Goal: Task Accomplishment & Management: Manage account settings

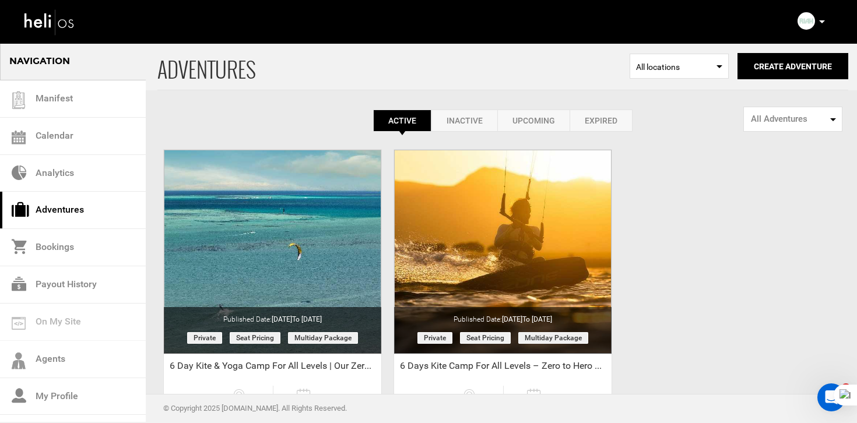
click at [819, 22] on icon at bounding box center [822, 21] width 6 height 3
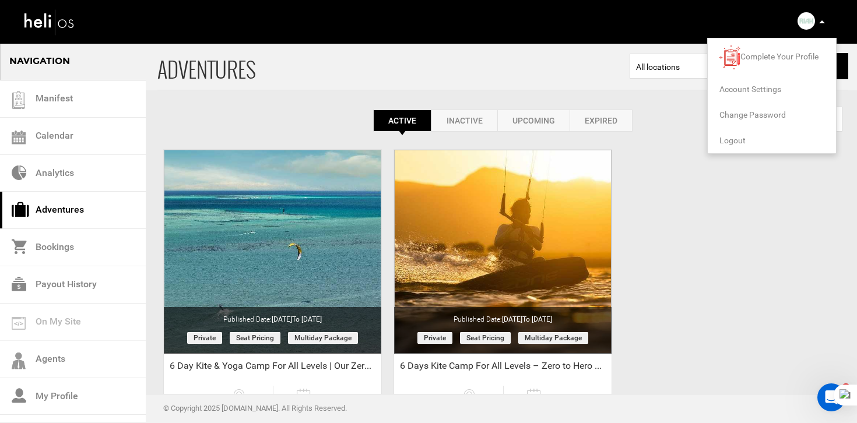
click at [731, 137] on span "Logout" at bounding box center [732, 140] width 26 height 9
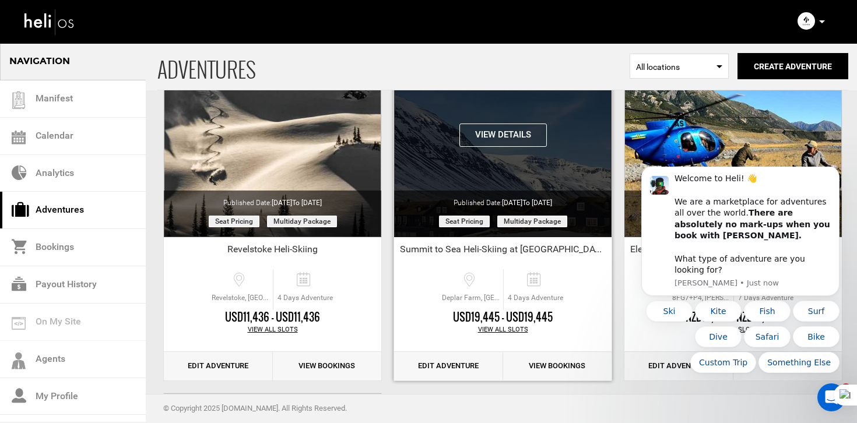
scroll to position [115, 0]
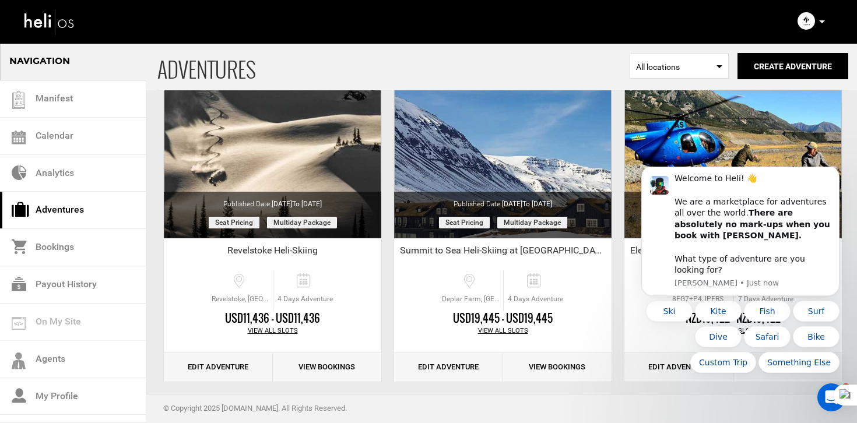
click at [840, 185] on body "Welcome to Heli! 👋 We are a marketplace for adventures all over the world. Ther…" at bounding box center [740, 273] width 224 height 204
click at [834, 171] on icon "Dismiss notification" at bounding box center [835, 169] width 4 height 4
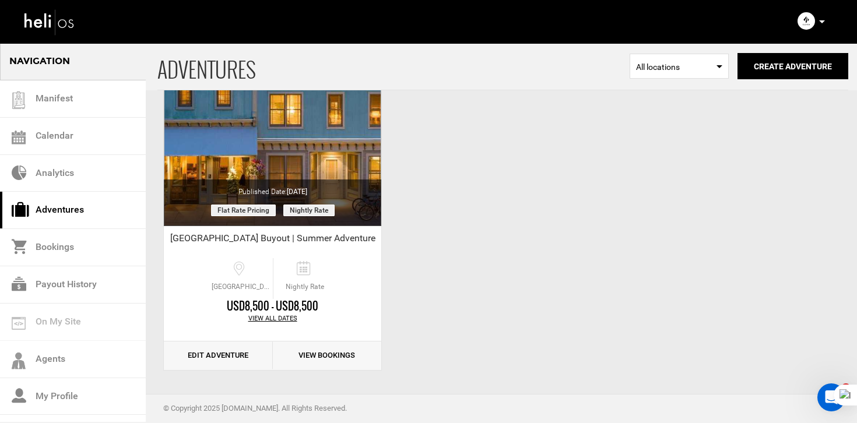
scroll to position [0, 0]
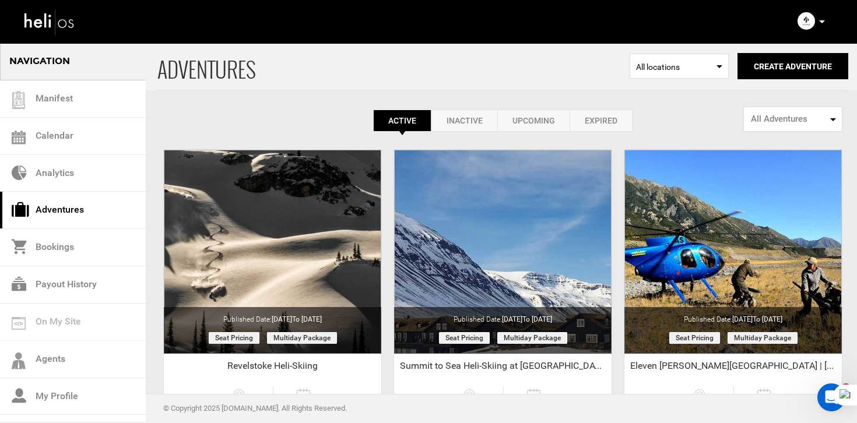
click at [621, 113] on link "Expired" at bounding box center [600, 121] width 63 height 22
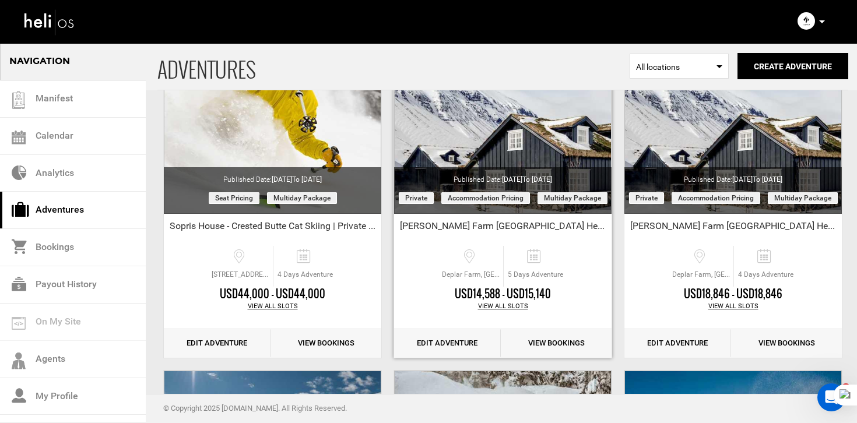
scroll to position [513, 0]
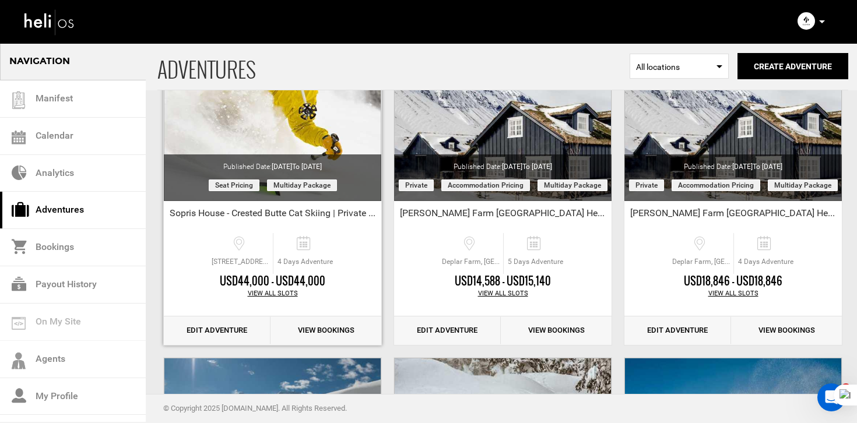
click at [233, 320] on link "Edit Adventure" at bounding box center [217, 330] width 107 height 29
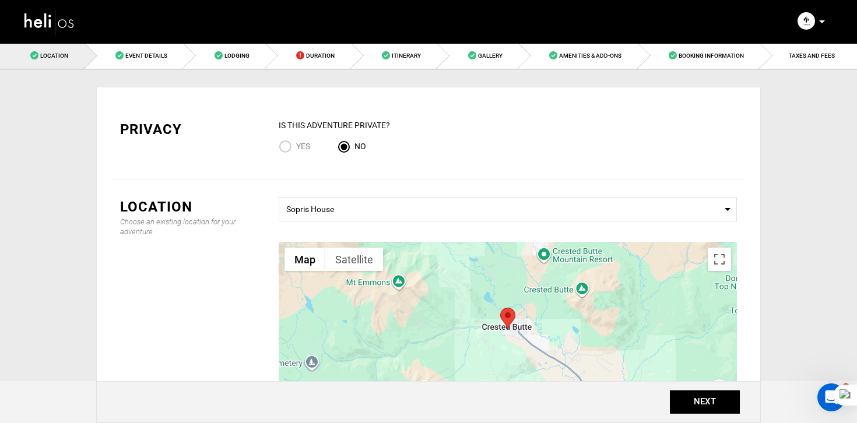
click at [73, 26] on img at bounding box center [49, 21] width 52 height 31
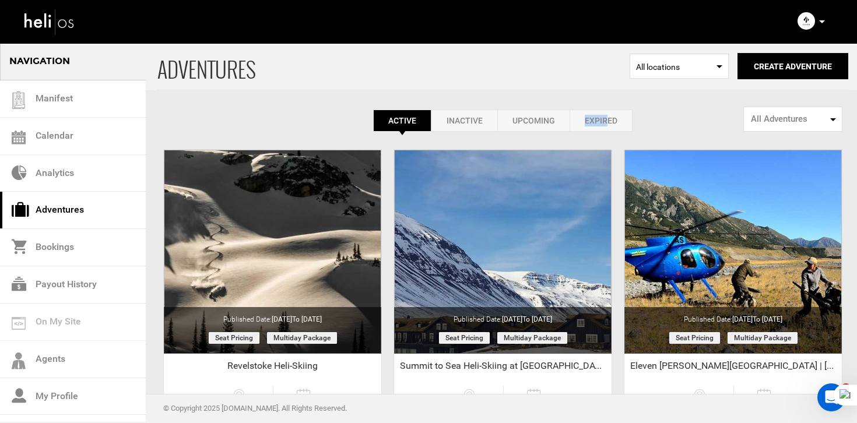
click at [604, 115] on link "Expired" at bounding box center [600, 121] width 63 height 22
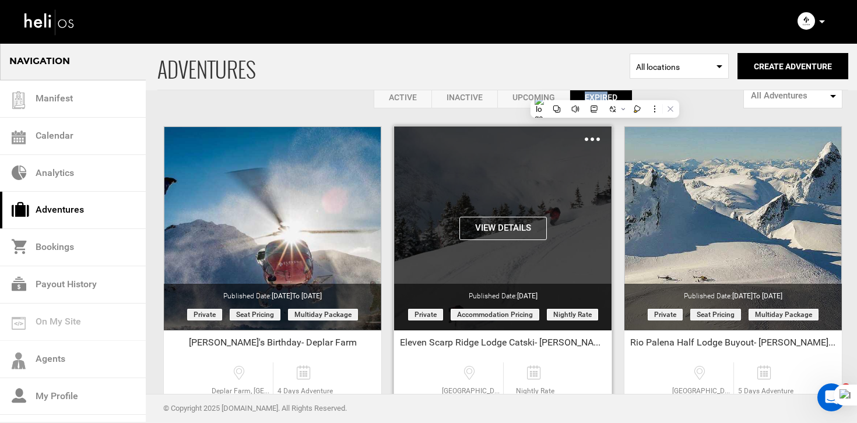
scroll to position [27, 0]
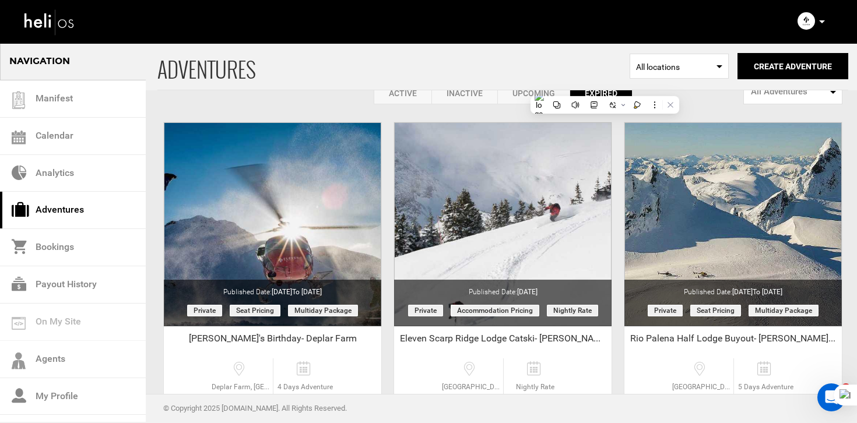
click at [407, 91] on link "Active" at bounding box center [403, 93] width 58 height 22
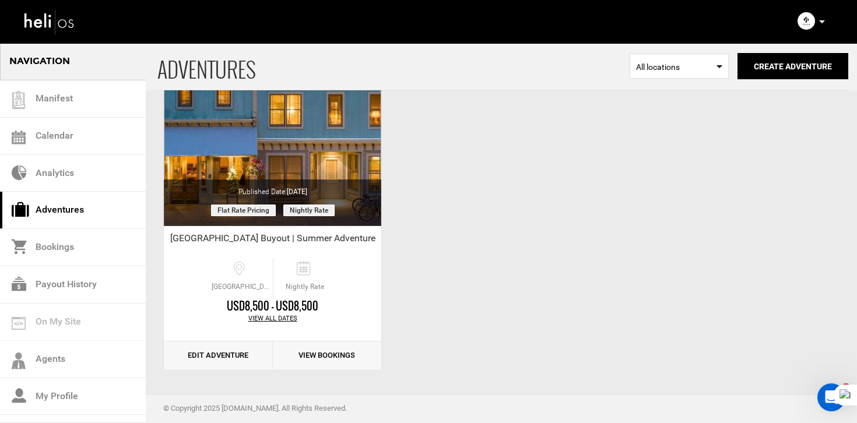
scroll to position [0, 0]
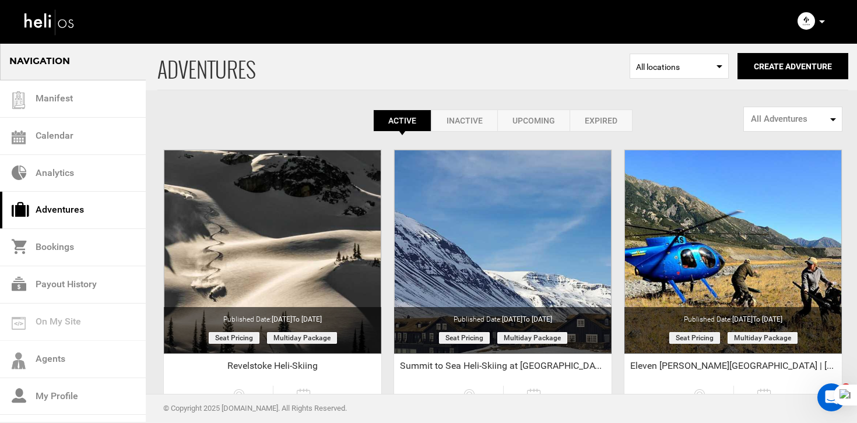
click at [603, 127] on link "Expired" at bounding box center [600, 121] width 63 height 22
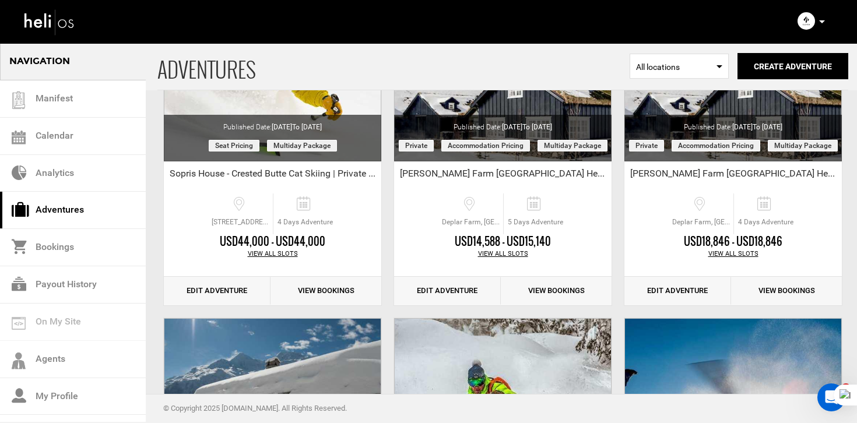
scroll to position [556, 0]
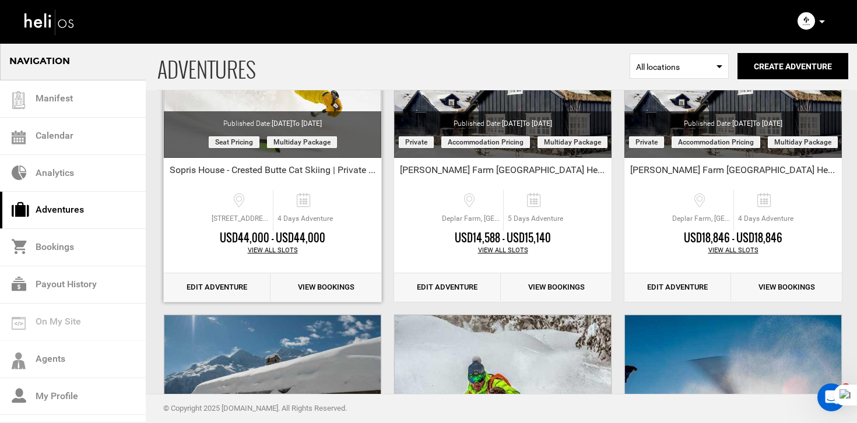
click at [238, 291] on link "Edit Adventure" at bounding box center [217, 287] width 107 height 29
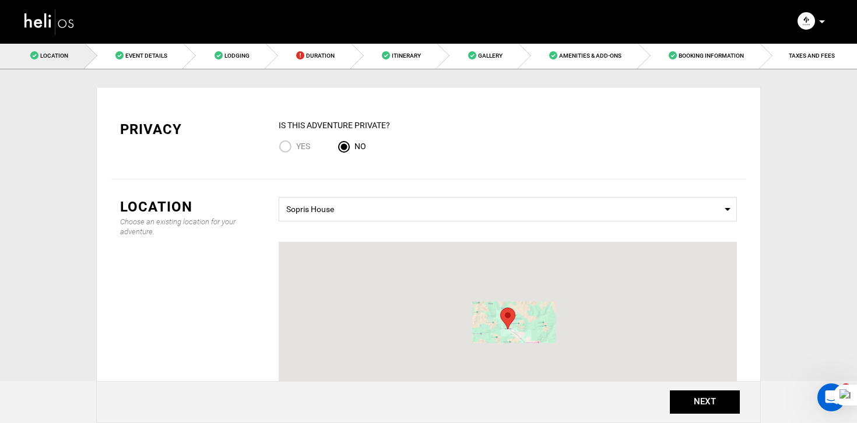
click at [302, 148] on span "Yes" at bounding box center [303, 146] width 14 height 9
click at [296, 148] on input "Yes" at bounding box center [287, 148] width 17 height 16
radio input "true"
radio input "false"
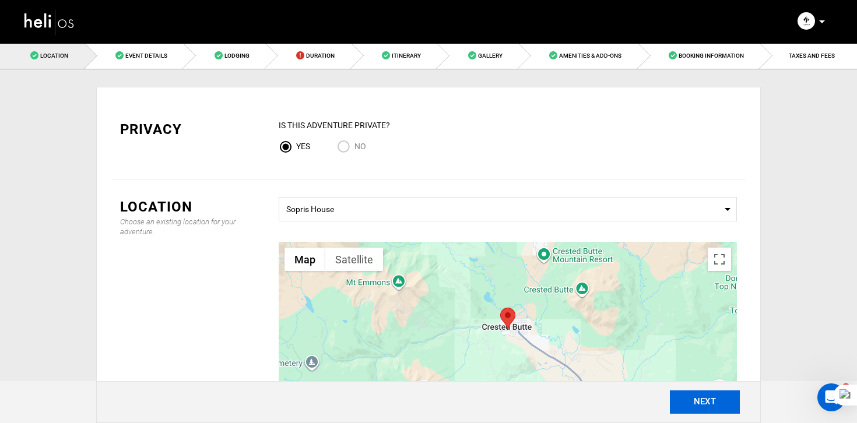
click at [724, 413] on button "NEXT" at bounding box center [705, 401] width 70 height 23
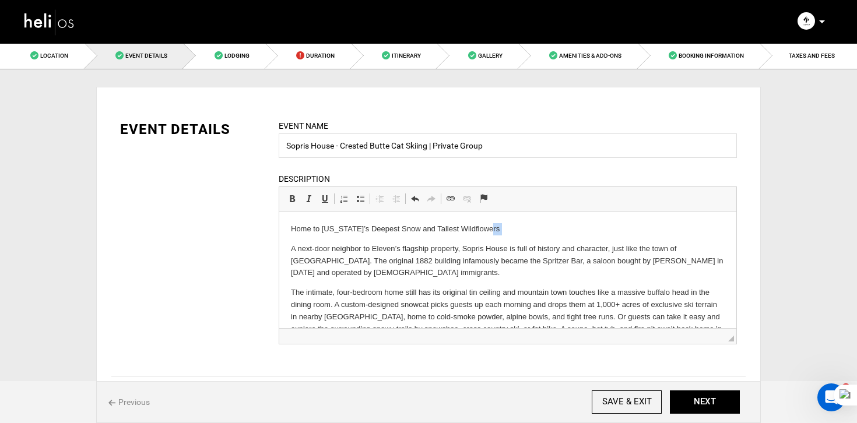
drag, startPoint x: 528, startPoint y: 228, endPoint x: 214, endPoint y: 240, distance: 314.3
click at [279, 240] on html "Home to [US_STATE]’s Deepest Snow and Tallest Wildflowers A next-door neighbor …" at bounding box center [507, 360] width 457 height 296
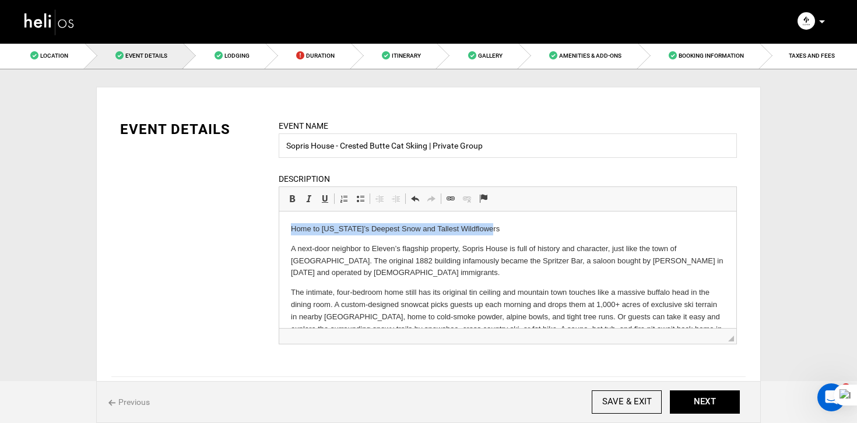
drag, startPoint x: 291, startPoint y: 227, endPoint x: 510, endPoint y: 231, distance: 218.6
click at [510, 231] on p "Home to [US_STATE]’s Deepest Snow and Tallest Wildflowers" at bounding box center [508, 229] width 434 height 12
click at [289, 195] on link "Bold Keyboard shortcut Command+B" at bounding box center [292, 198] width 16 height 15
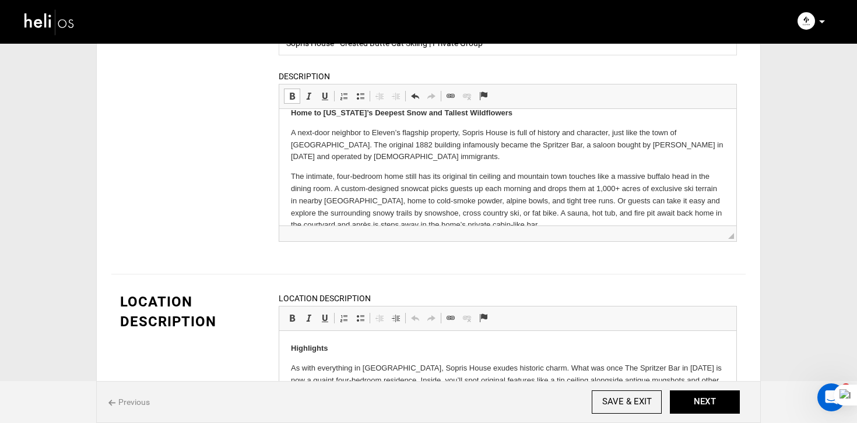
scroll to position [98, 0]
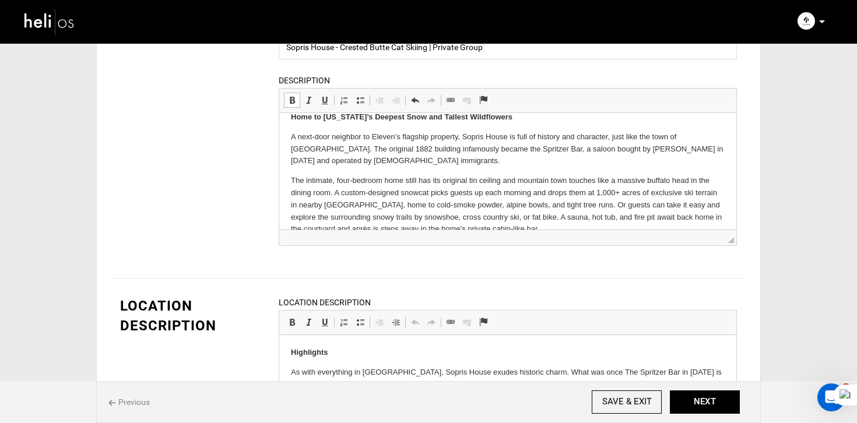
click at [328, 178] on p "The intimate, four-bedroom home still has its original tin ceiling and mountain…" at bounding box center [508, 205] width 434 height 61
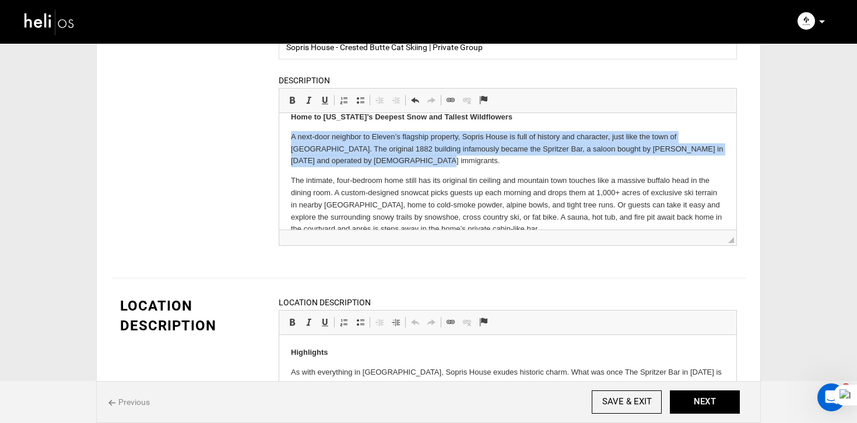
drag, startPoint x: 291, startPoint y: 135, endPoint x: 401, endPoint y: 158, distance: 111.9
click at [401, 158] on p "A next-door neighbor to Eleven’s flagship property, Sopris House is full of his…" at bounding box center [508, 149] width 434 height 36
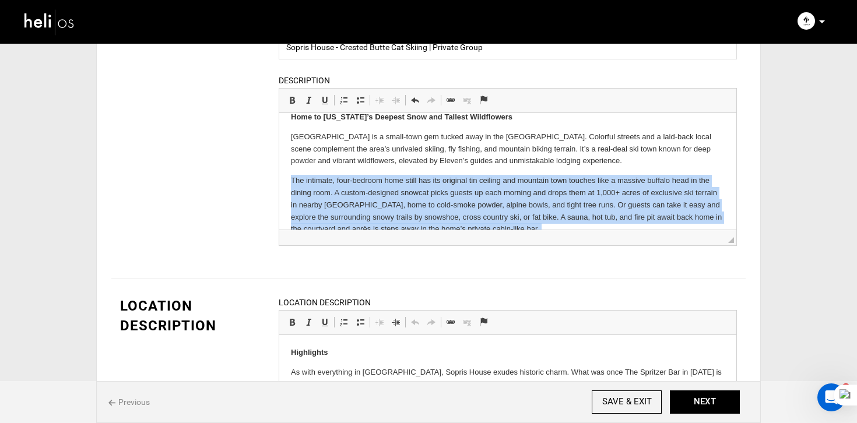
scroll to position [179, 0]
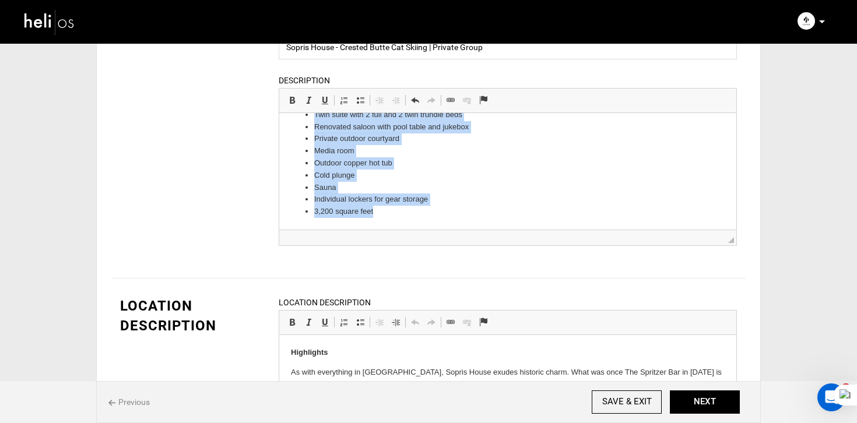
drag, startPoint x: 287, startPoint y: 175, endPoint x: 546, endPoint y: 301, distance: 288.5
click at [546, 230] on html "Home to [US_STATE]’s Deepest Snow and Tallest Wildflowers Crested Butte is a sm…" at bounding box center [507, 82] width 457 height 296
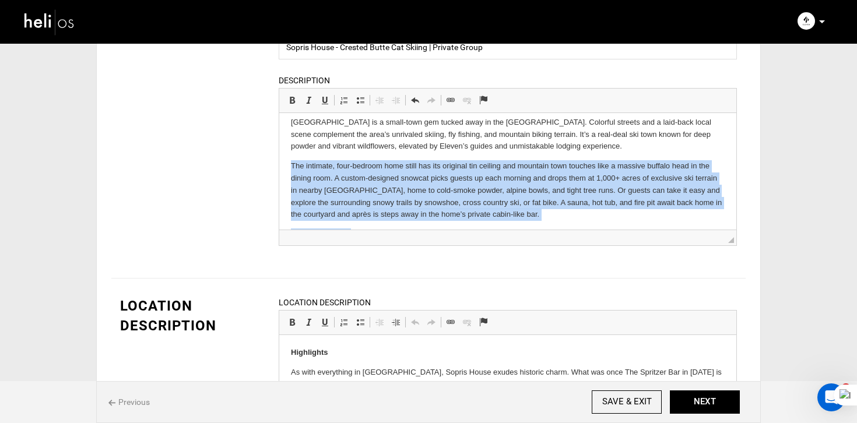
scroll to position [25, 0]
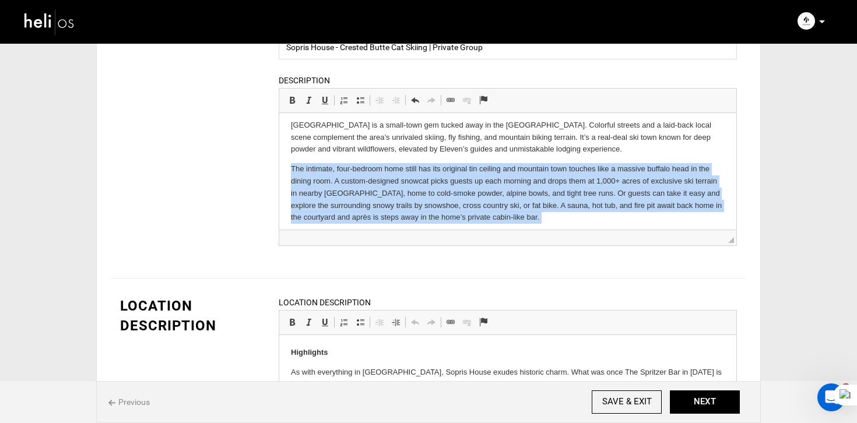
click at [422, 174] on p "The intimate, four-bedroom home still has its original tin ceiling and mountain…" at bounding box center [508, 193] width 434 height 61
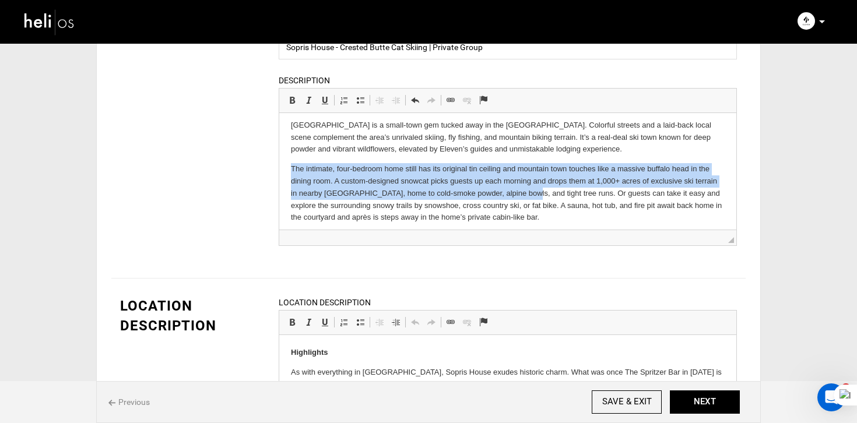
drag, startPoint x: 284, startPoint y: 167, endPoint x: 515, endPoint y: 193, distance: 231.6
click at [515, 192] on html "Home to [US_STATE]’s Deepest Snow and Tallest Wildflowers Crested Butte is a sm…" at bounding box center [507, 236] width 457 height 296
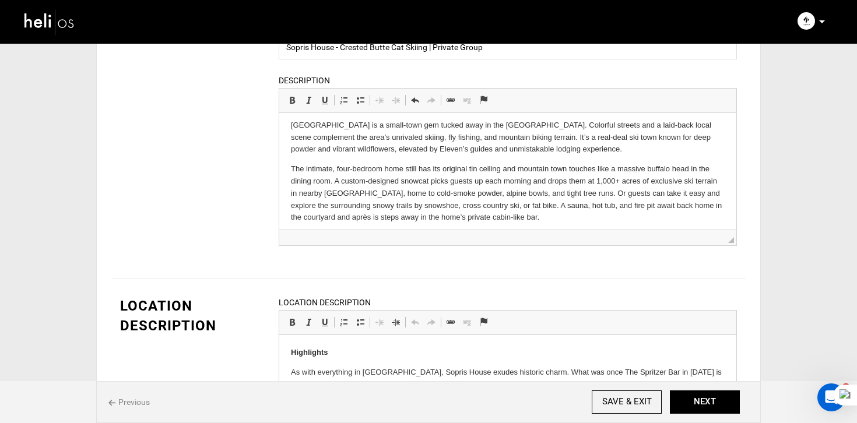
click at [573, 153] on p "[GEOGRAPHIC_DATA] is a small-town gem tucked away in the [GEOGRAPHIC_DATA]. Col…" at bounding box center [508, 137] width 434 height 36
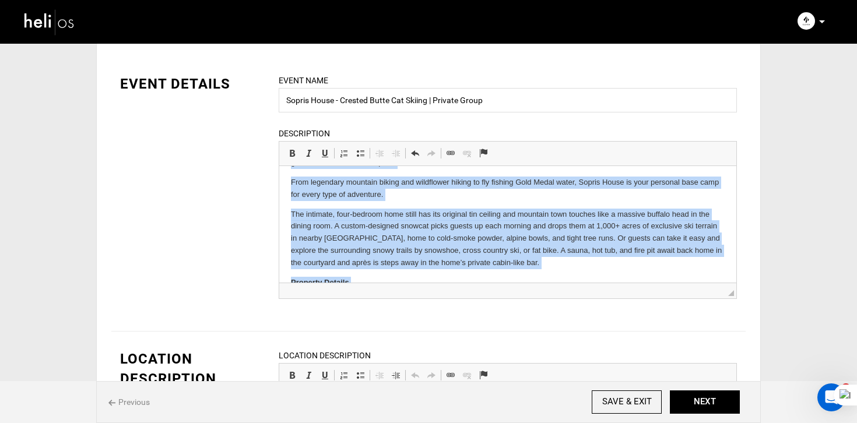
scroll to position [283, 0]
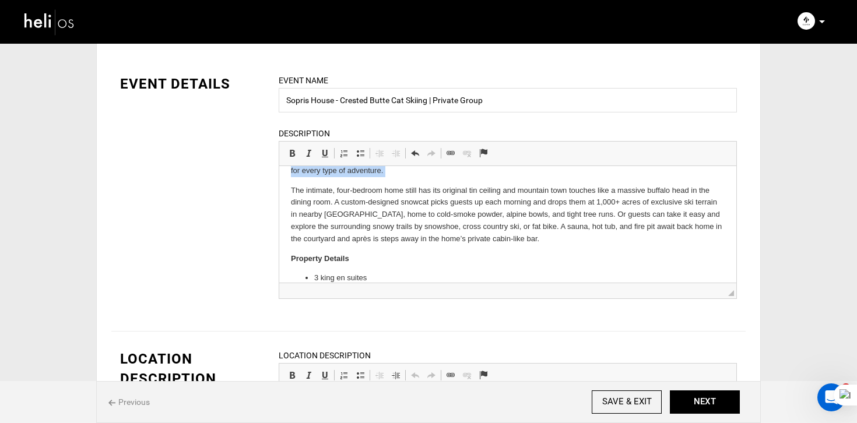
drag, startPoint x: 286, startPoint y: 226, endPoint x: 380, endPoint y: 178, distance: 105.8
click at [380, 178] on html "Home to [US_STATE]’s Deepest Snow and Tallest Wildflowers Crested Butte is a sm…" at bounding box center [507, 144] width 457 height 522
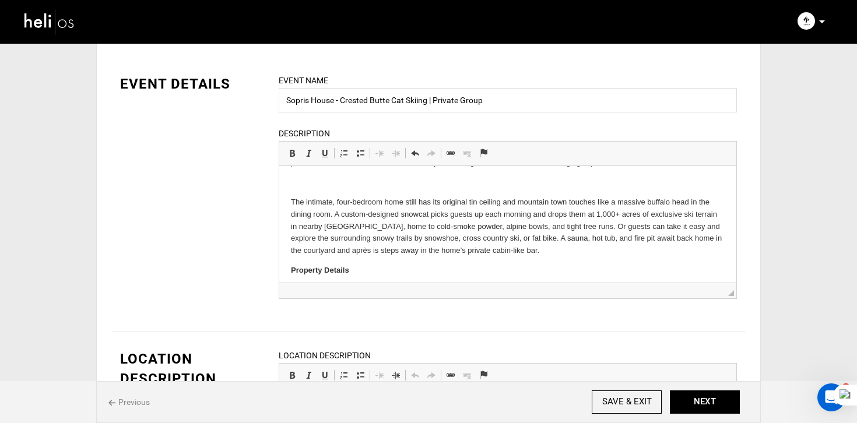
scroll to position [61, 0]
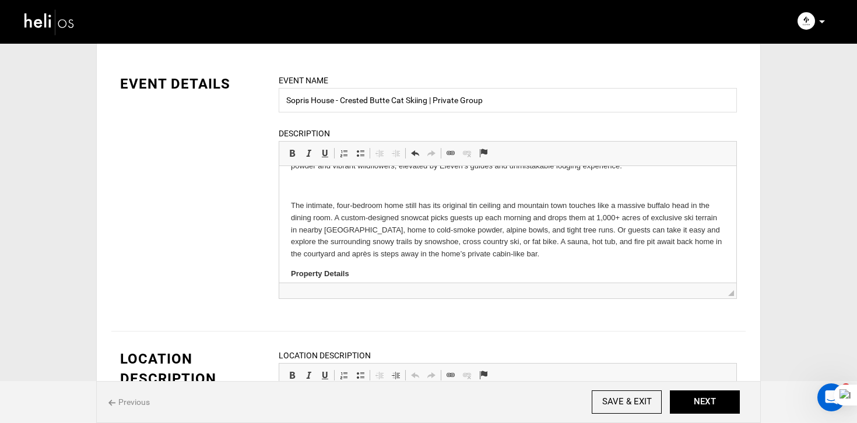
click at [310, 248] on p "The intimate, four-bedroom home still has its original tin ceiling and mountain…" at bounding box center [508, 230] width 434 height 61
click at [578, 170] on p "[GEOGRAPHIC_DATA] is a small-town gem tucked away in the [GEOGRAPHIC_DATA]. Col…" at bounding box center [508, 154] width 434 height 36
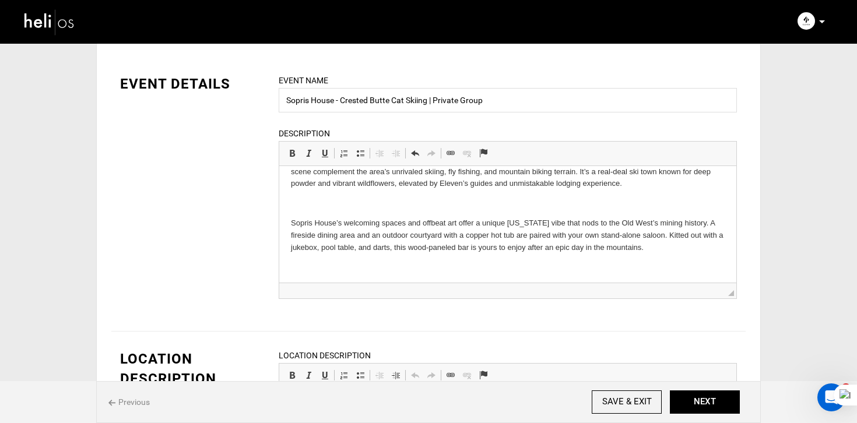
scroll to position [43, 0]
click at [308, 208] on p at bounding box center [508, 204] width 434 height 12
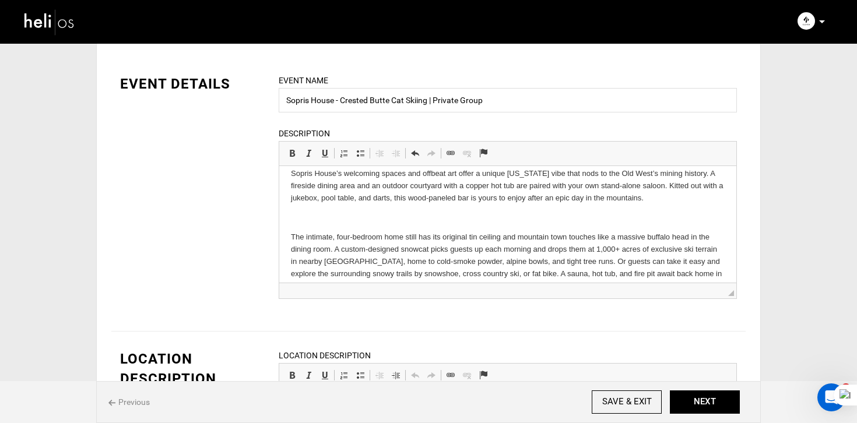
scroll to position [77, 0]
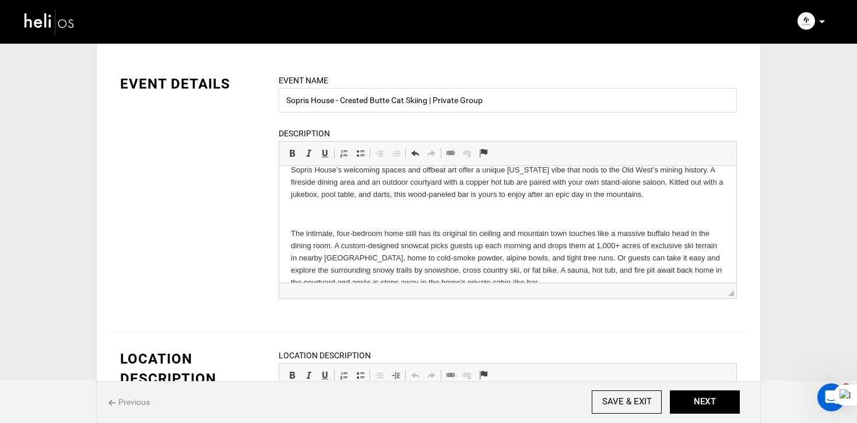
click at [288, 227] on html "Home to [US_STATE]’s Deepest Snow and Tallest Wildflowers Crested Butte is a sm…" at bounding box center [507, 269] width 457 height 360
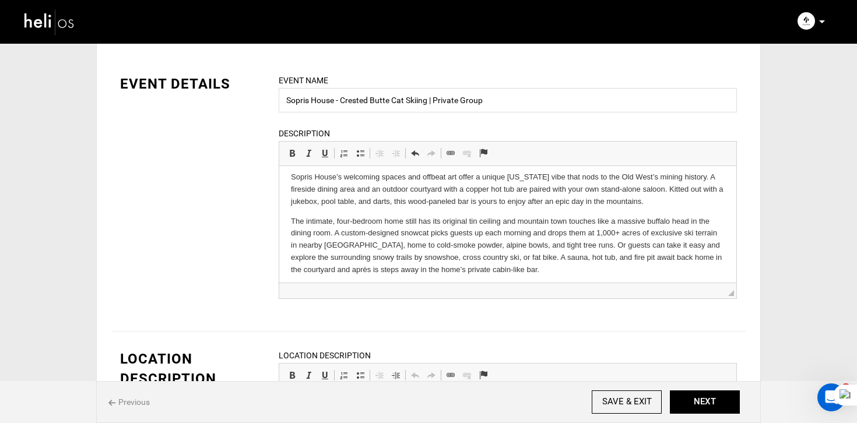
scroll to position [223, 0]
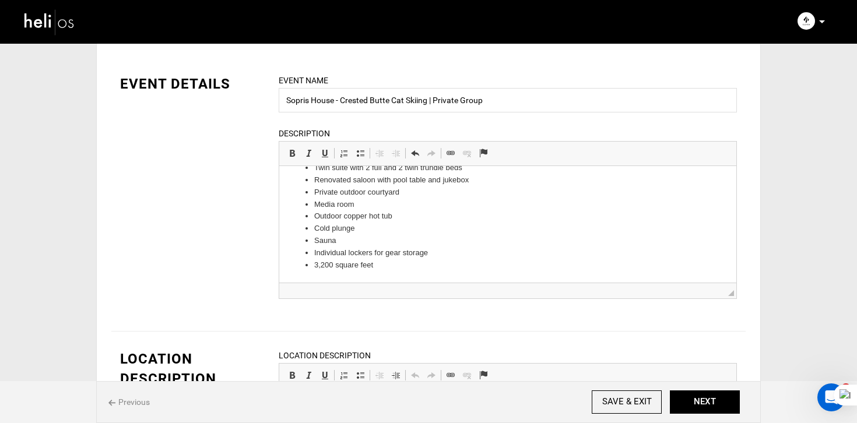
click at [449, 262] on li "3,200 square feet" at bounding box center [507, 265] width 387 height 12
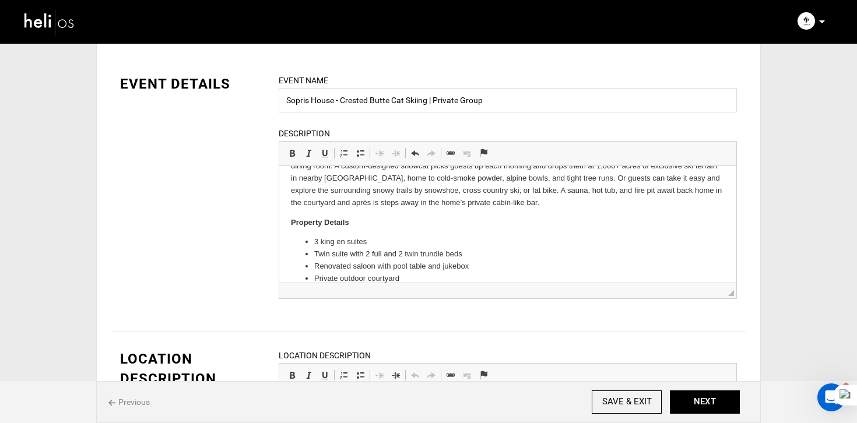
scroll to position [111, 0]
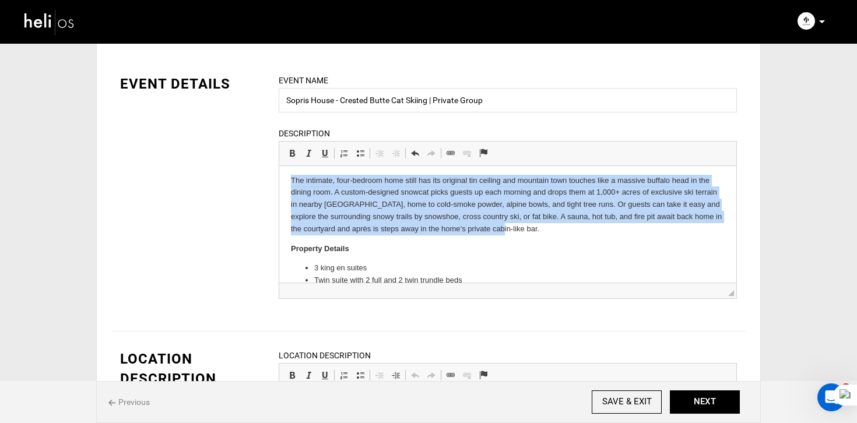
drag, startPoint x: 287, startPoint y: 183, endPoint x: 534, endPoint y: 230, distance: 252.1
click at [534, 230] on html "Home to [US_STATE]’s Deepest Snow and Tallest Wildflowers Crested Butte is a sm…" at bounding box center [507, 253] width 457 height 396
copy p "The intimate, four-bedroom home still has its original tin ceiling and mountain…"
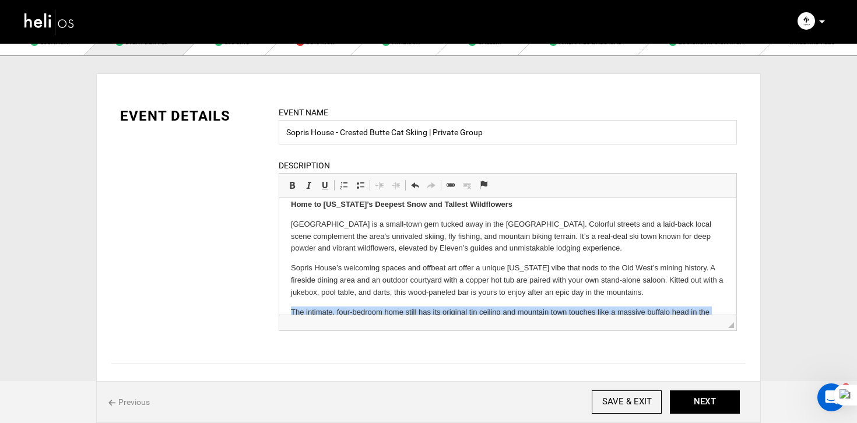
scroll to position [12, 0]
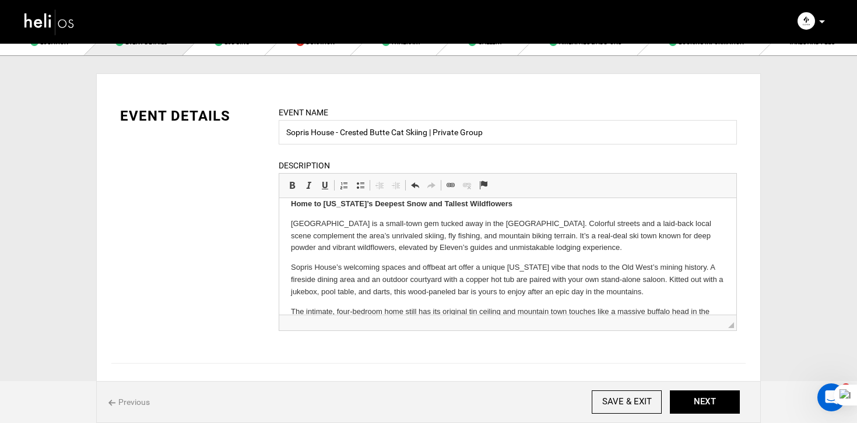
click at [305, 260] on body "Home to [US_STATE]’s Deepest Snow and Tallest Wildflowers Crested Butte is a sm…" at bounding box center [508, 384] width 434 height 373
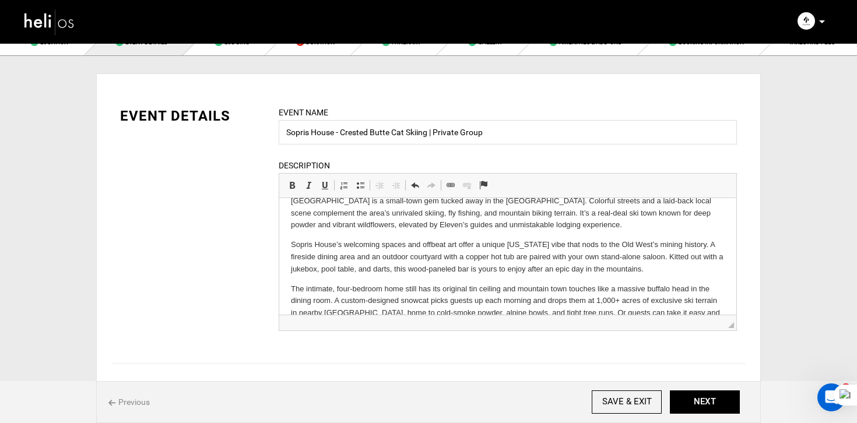
scroll to position [36, 0]
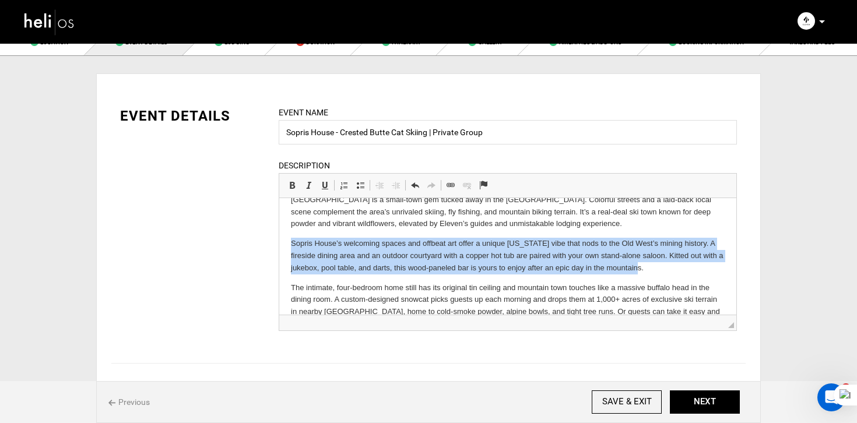
drag, startPoint x: 284, startPoint y: 239, endPoint x: 651, endPoint y: 267, distance: 367.6
click at [651, 267] on html "Home to [US_STATE]’s Deepest Snow and Tallest Wildflowers Crested Butte is a sm…" at bounding box center [507, 361] width 457 height 396
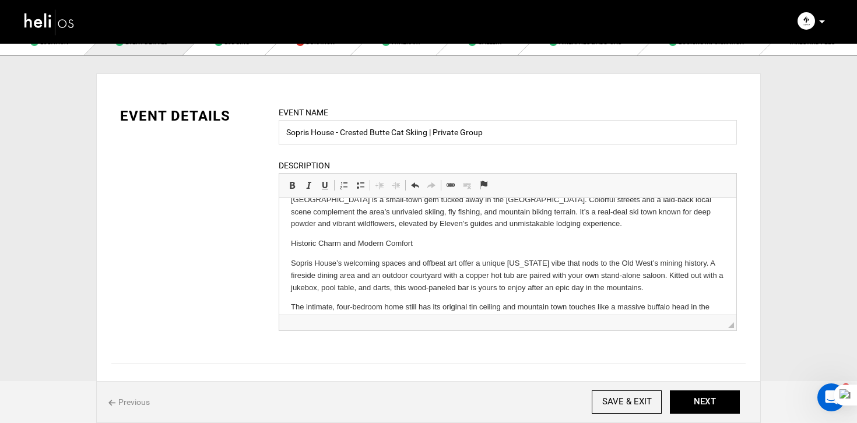
scroll to position [27, 0]
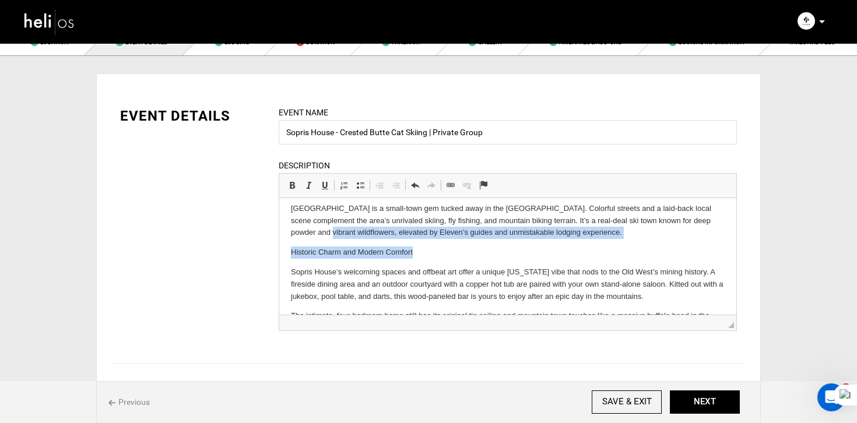
drag, startPoint x: 421, startPoint y: 257, endPoint x: 262, endPoint y: 235, distance: 160.0
click at [279, 235] on html "Home to [US_STATE]’s Deepest Snow and Tallest Wildflowers Crested Butte is a sm…" at bounding box center [507, 379] width 457 height 416
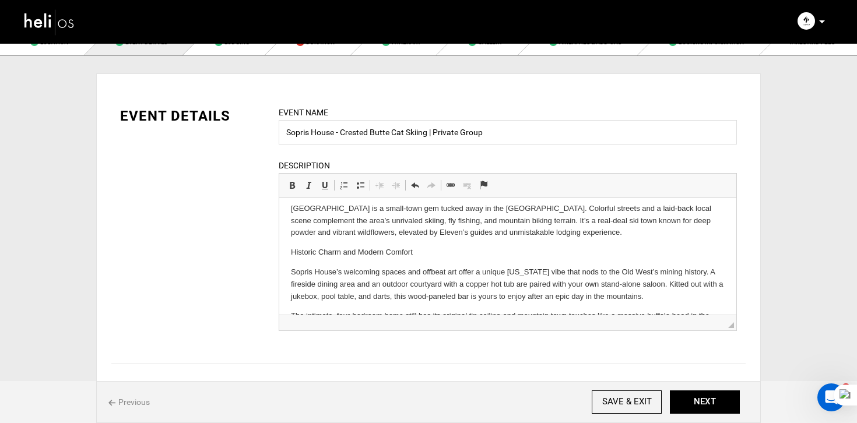
click at [287, 249] on html "Home to [US_STATE]’s Deepest Snow and Tallest Wildflowers Crested Butte is a sm…" at bounding box center [507, 379] width 457 height 416
drag, startPoint x: 287, startPoint y: 249, endPoint x: 440, endPoint y: 252, distance: 153.3
click at [439, 250] on html "Home to [US_STATE]’s Deepest Snow and Tallest Wildflowers Crested Butte is a sm…" at bounding box center [507, 379] width 457 height 416
drag, startPoint x: 287, startPoint y: 191, endPoint x: 19, endPoint y: 13, distance: 321.6
click at [287, 190] on span at bounding box center [291, 185] width 9 height 9
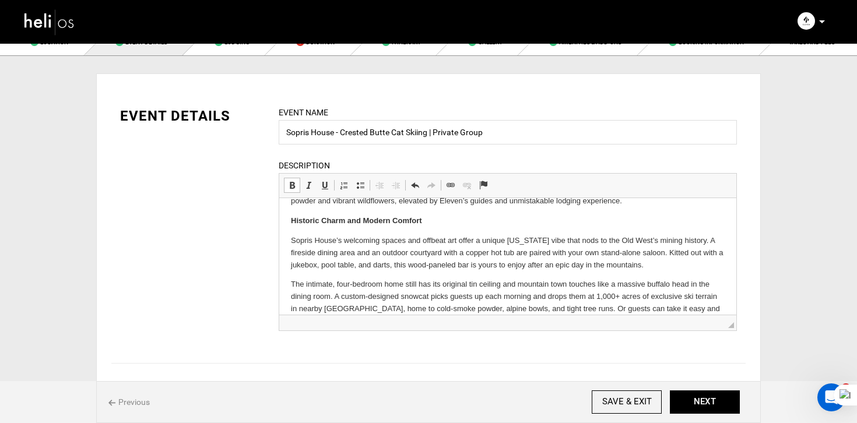
scroll to position [75, 0]
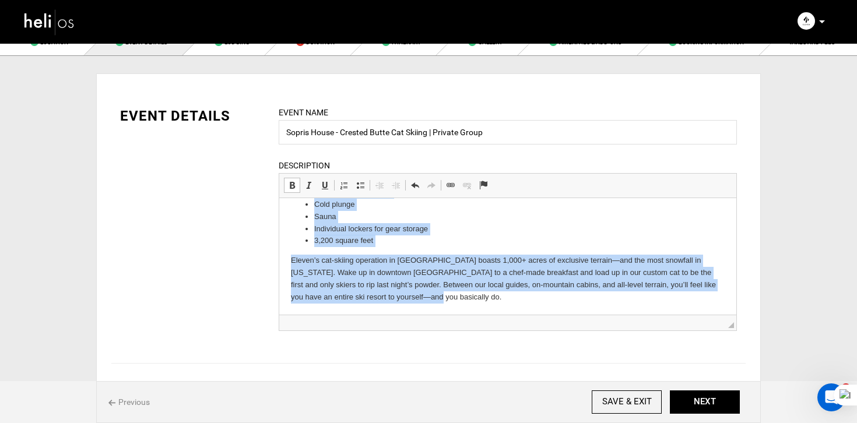
drag, startPoint x: 291, startPoint y: 266, endPoint x: 451, endPoint y: 353, distance: 182.0
click at [451, 315] on html "Home to [US_STATE]’s Deepest Snow and Tallest Wildflowers Crested Butte is a sm…" at bounding box center [507, 107] width 457 height 416
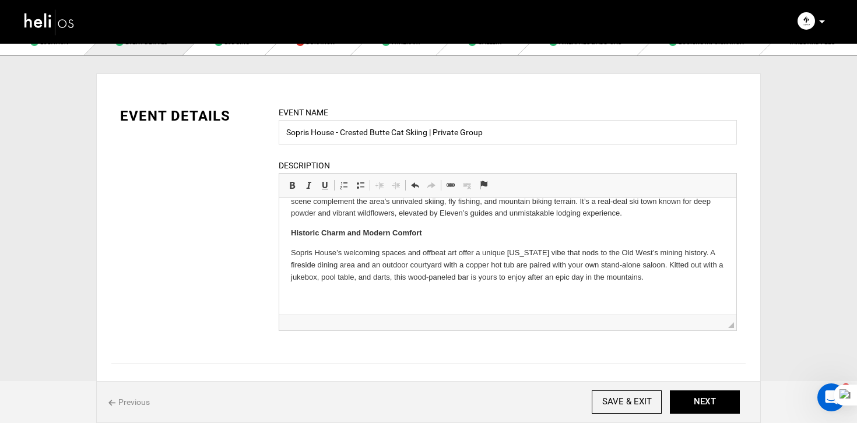
scroll to position [26, 0]
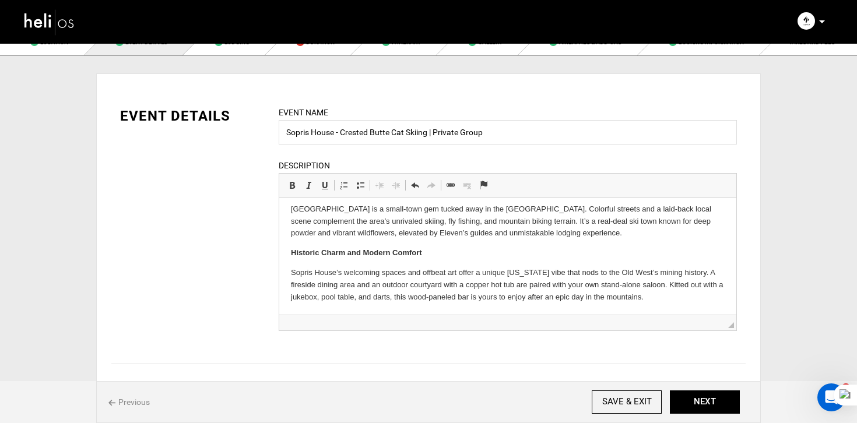
click at [665, 308] on html "Home to [US_STATE]’s Deepest Snow and Tallest Wildflowers Crested Butte is a sm…" at bounding box center [507, 243] width 457 height 143
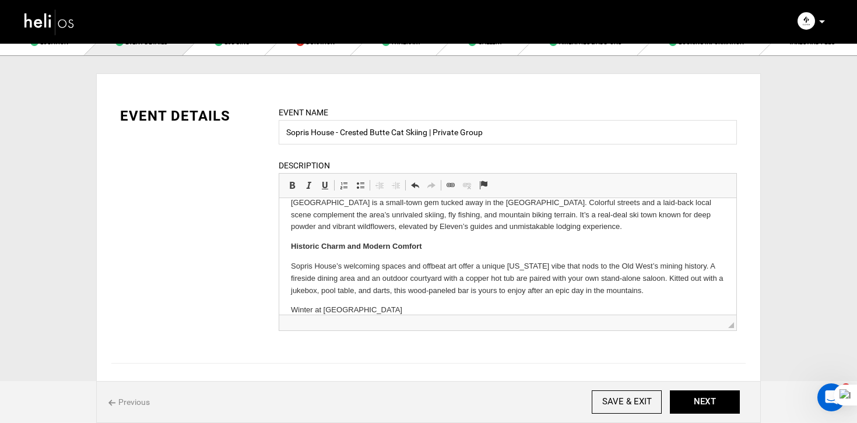
drag, startPoint x: 445, startPoint y: 308, endPoint x: 264, endPoint y: 298, distance: 180.9
click at [279, 298] on html "Home to [US_STATE]’s Deepest Snow and Tallest Wildflowers Crested Butte is a sm…" at bounding box center [507, 247] width 457 height 163
click at [296, 194] on span "Basic Styles Bold Keyboard shortcut Command+B Italic Keyboard shortcut Command+…" at bounding box center [310, 186] width 52 height 19
click at [293, 180] on link "Bold Keyboard shortcut Command+B" at bounding box center [292, 185] width 16 height 15
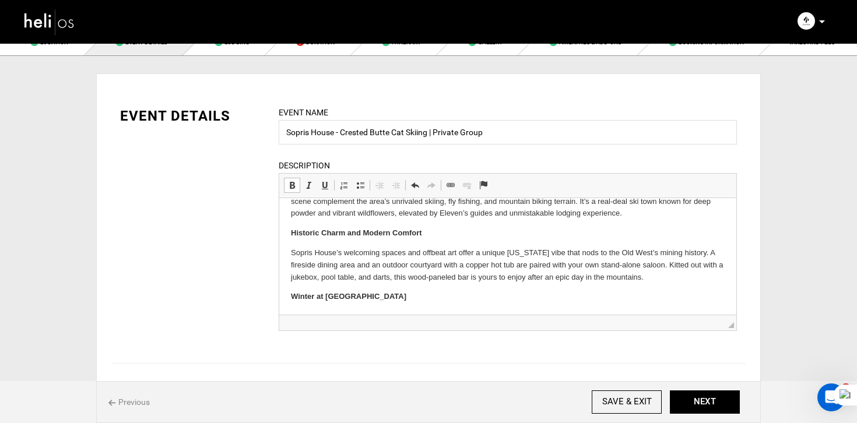
click at [432, 304] on html "Home to [US_STATE]’s Deepest Snow and Tallest Wildflowers Crested Butte is a sm…" at bounding box center [507, 233] width 457 height 163
click at [419, 302] on p "Winter at [GEOGRAPHIC_DATA]" at bounding box center [508, 297] width 434 height 12
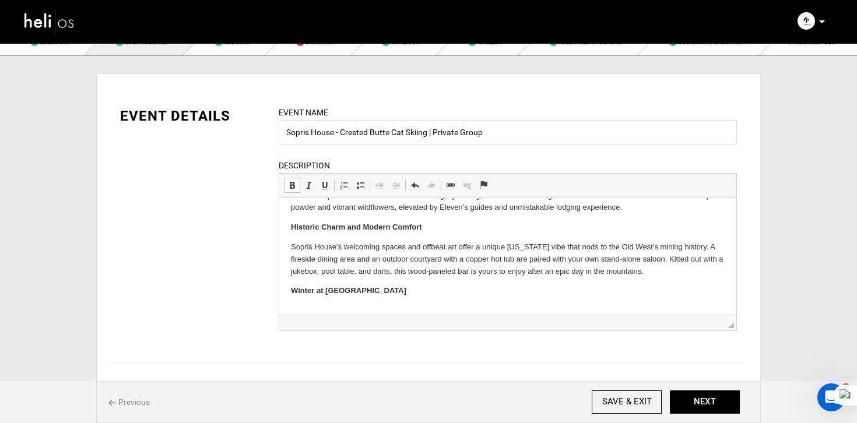
drag, startPoint x: 422, startPoint y: 291, endPoint x: 271, endPoint y: 290, distance: 150.9
click at [279, 290] on html "Home to [US_STATE]’s Deepest Snow and Tallest Wildflowers Crested Butte is a sm…" at bounding box center [507, 237] width 457 height 182
drag, startPoint x: 475, startPoint y: 290, endPoint x: 192, endPoint y: 290, distance: 283.2
click at [279, 290] on html "Home to [US_STATE]’s Deepest Snow and Tallest Wildflowers Crested Butte is a sm…" at bounding box center [507, 237] width 457 height 182
click at [290, 187] on span at bounding box center [291, 185] width 9 height 9
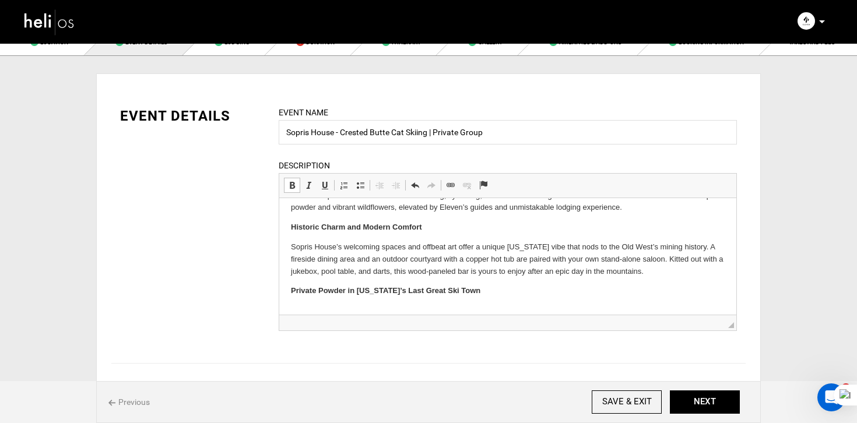
click at [495, 295] on p "Private Powder in [US_STATE]’s Last Great Ski Town" at bounding box center [508, 291] width 434 height 12
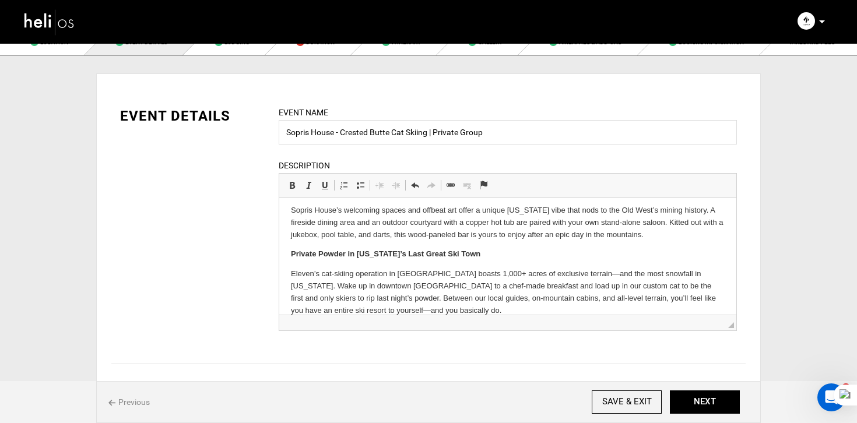
scroll to position [122, 0]
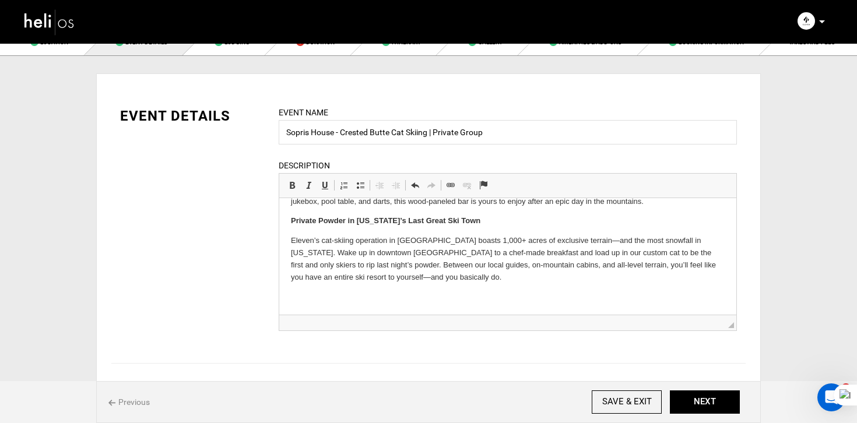
click at [328, 290] on body "Home to [US_STATE]’s Deepest Snow and Tallest Wildflowers Crested Butte is a sm…" at bounding box center [508, 195] width 434 height 215
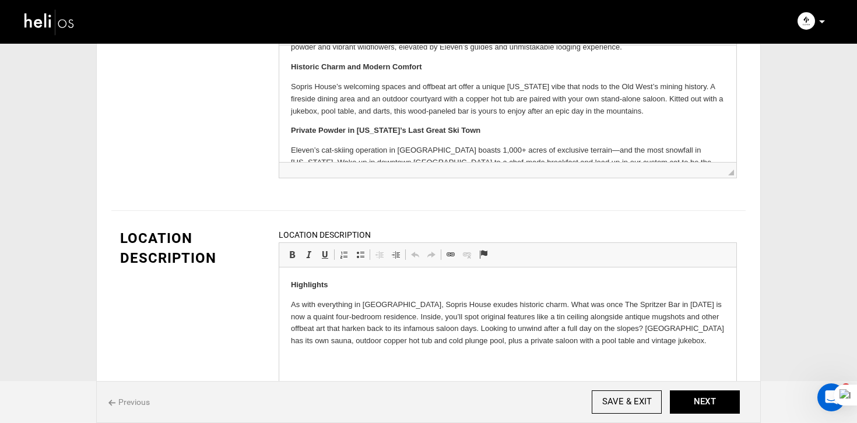
scroll to position [102, 0]
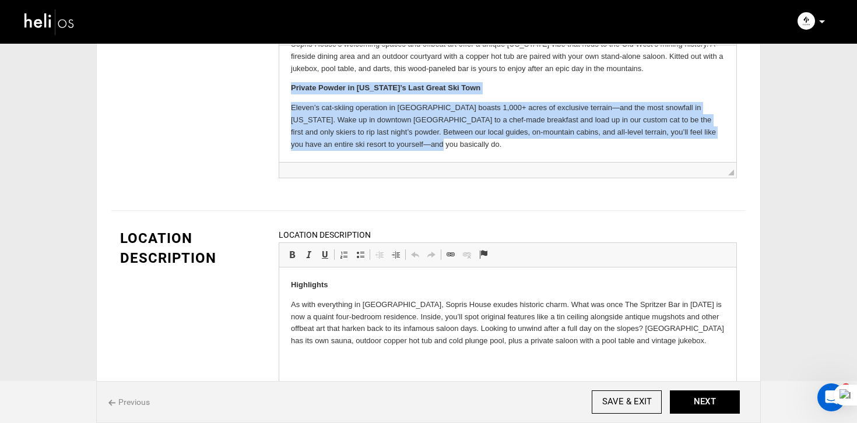
drag, startPoint x: 288, startPoint y: 87, endPoint x: 418, endPoint y: 149, distance: 144.1
click at [418, 149] on html "Home to [US_STATE]’s Deepest Snow and Tallest Wildflowers Crested Butte is a sm…" at bounding box center [507, 52] width 457 height 219
copy body "Private Powder in [US_STATE]’s Last Great Ski Town Eleven’s cat-skiing operatio…"
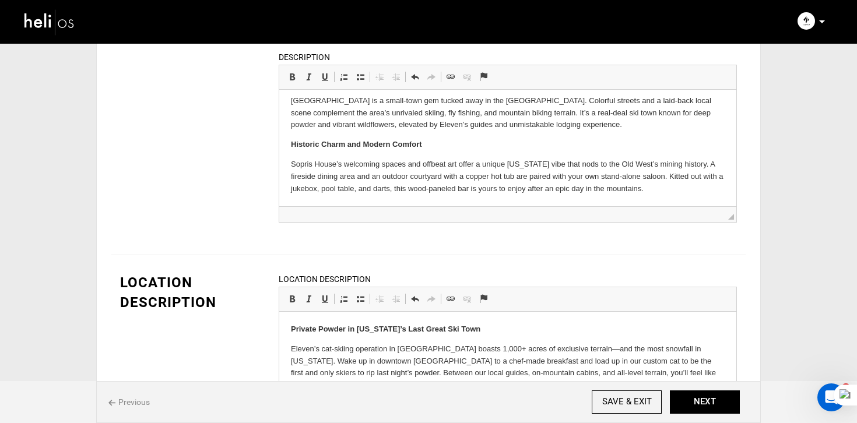
scroll to position [5, 0]
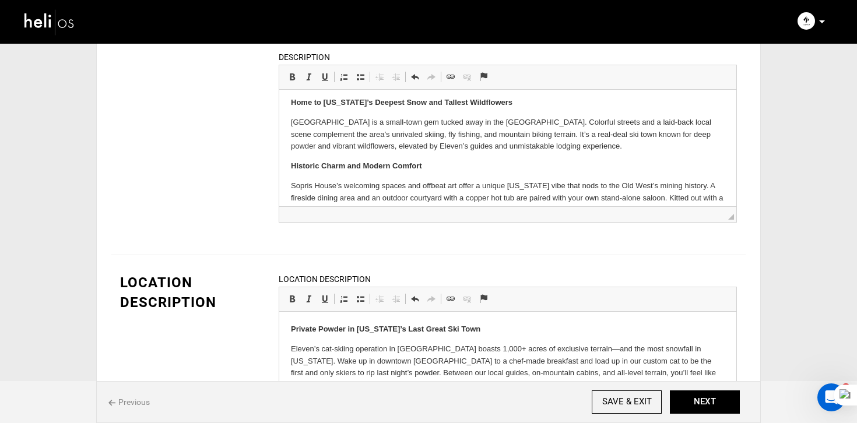
click at [573, 152] on p "[GEOGRAPHIC_DATA] is a small-town gem tucked away in the [GEOGRAPHIC_DATA]. Col…" at bounding box center [508, 135] width 434 height 36
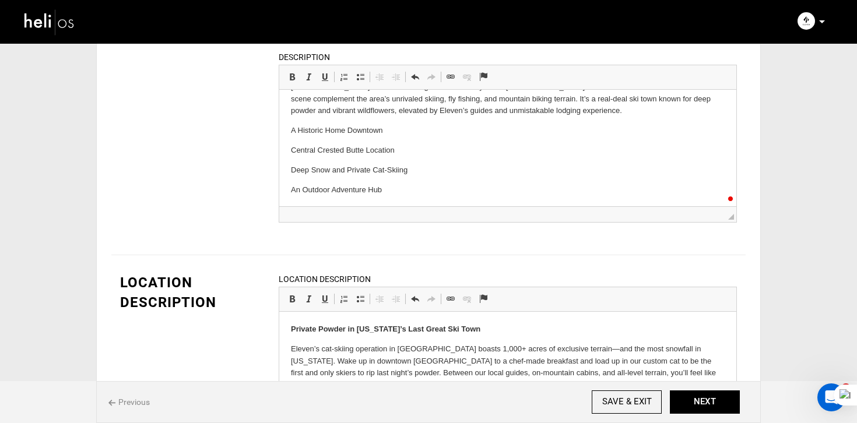
scroll to position [48, 0]
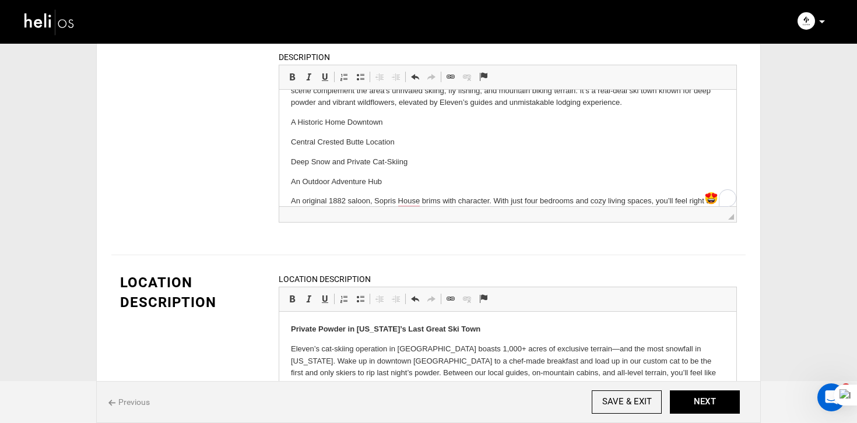
click at [417, 87] on span "Clipboard/Undo Undo Keyboard shortcut Command+Z Redo Keyboard shortcut Command+Y" at bounding box center [425, 78] width 36 height 19
click at [419, 82] on span at bounding box center [414, 76] width 9 height 9
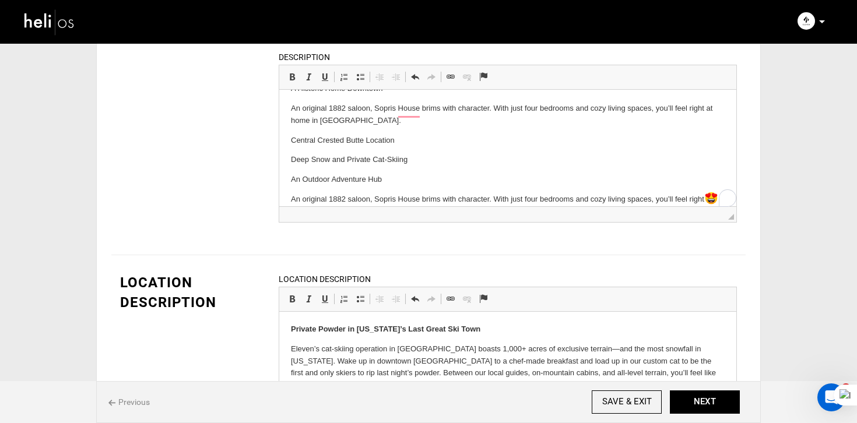
scroll to position [79, 0]
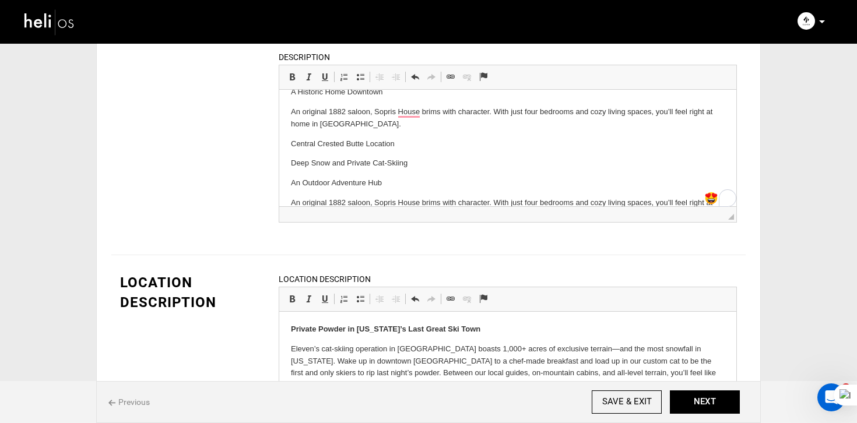
click at [291, 142] on p "Central Crested Butte Location" at bounding box center [508, 144] width 434 height 12
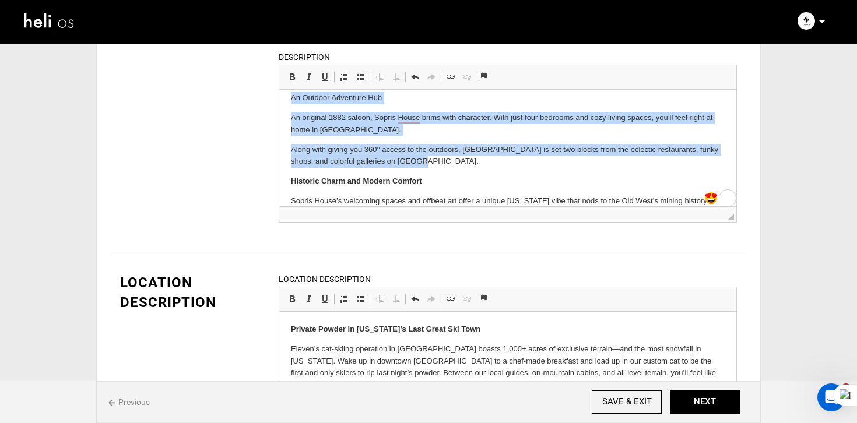
drag, startPoint x: 286, startPoint y: 108, endPoint x: 426, endPoint y: 163, distance: 150.7
click at [426, 164] on html "Home to [US_STATE]’s Deepest Snow and Tallest Wildflowers Crested Butte is a sm…" at bounding box center [507, 84] width 457 height 317
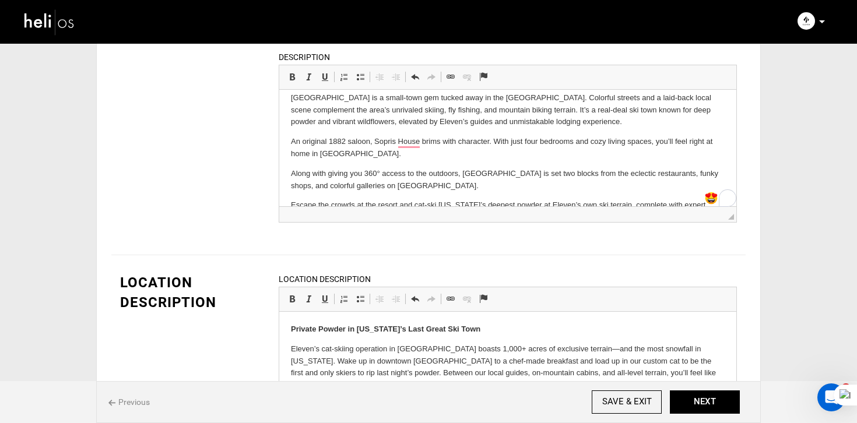
click at [614, 129] on body "Home to [US_STATE]’s Deepest Snow and Tallest Wildflowers Crested Butte is a sm…" at bounding box center [508, 195] width 434 height 247
click at [578, 132] on body "Home to [US_STATE]’s Deepest Snow and Tallest Wildflowers Crested Butte is a sm…" at bounding box center [508, 195] width 434 height 247
click at [582, 124] on p "[GEOGRAPHIC_DATA] is a small-town gem tucked away in the [GEOGRAPHIC_DATA]. Col…" at bounding box center [508, 110] width 434 height 36
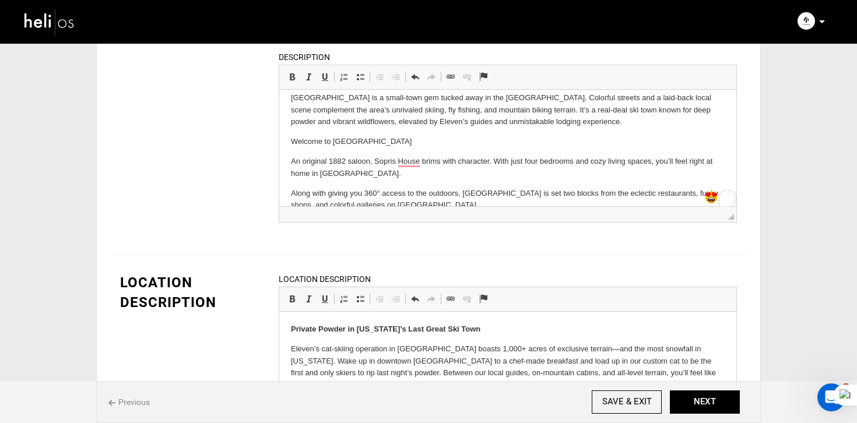
click at [291, 191] on p "Along with giving you 360° access to the outdoors, [GEOGRAPHIC_DATA] is set two…" at bounding box center [508, 200] width 434 height 24
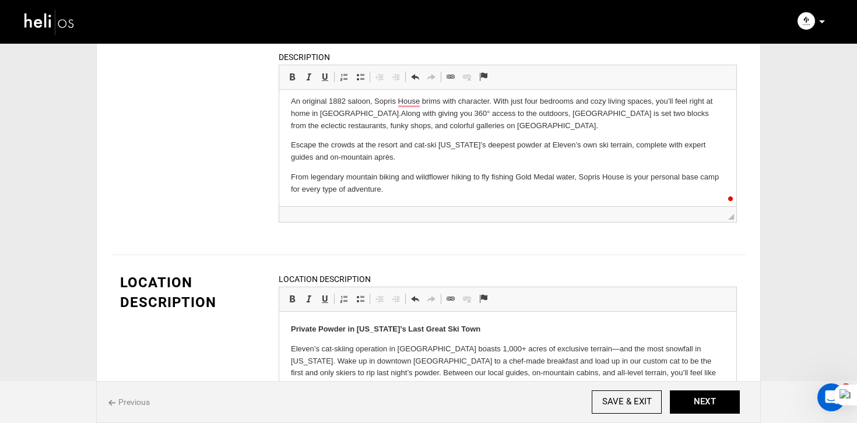
click at [290, 174] on html "Home to [US_STATE]’s Deepest Snow and Tallest Wildflowers Crested Butte is a sm…" at bounding box center [507, 136] width 457 height 270
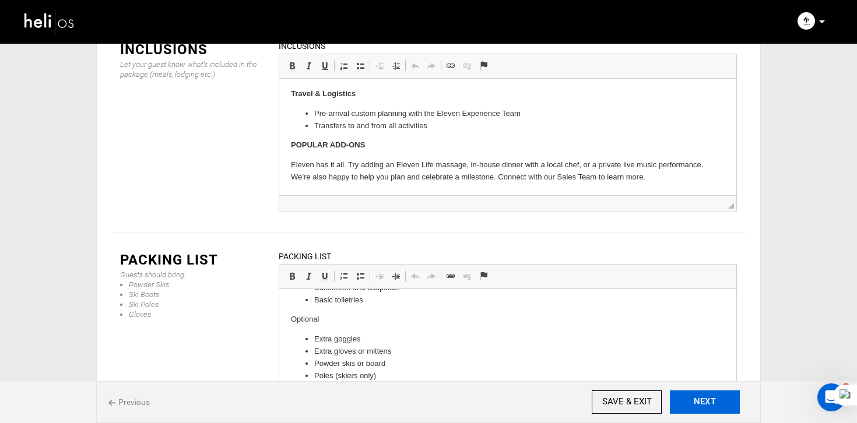
click at [705, 403] on button "NEXT" at bounding box center [705, 401] width 70 height 23
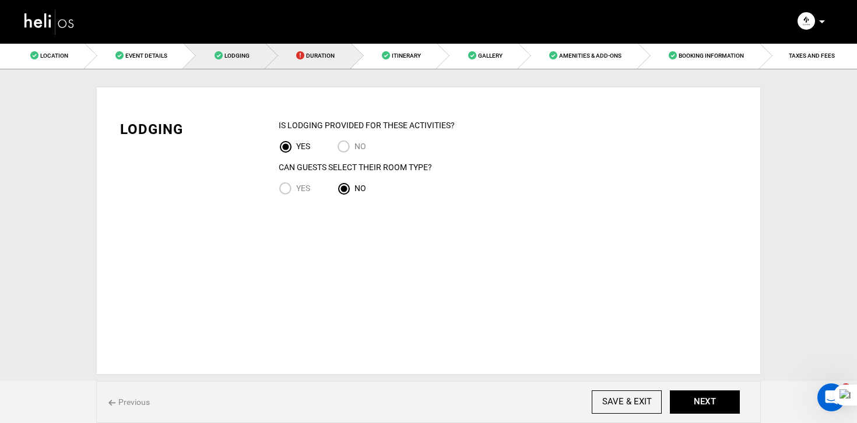
click at [312, 54] on span "Duration" at bounding box center [320, 55] width 29 height 6
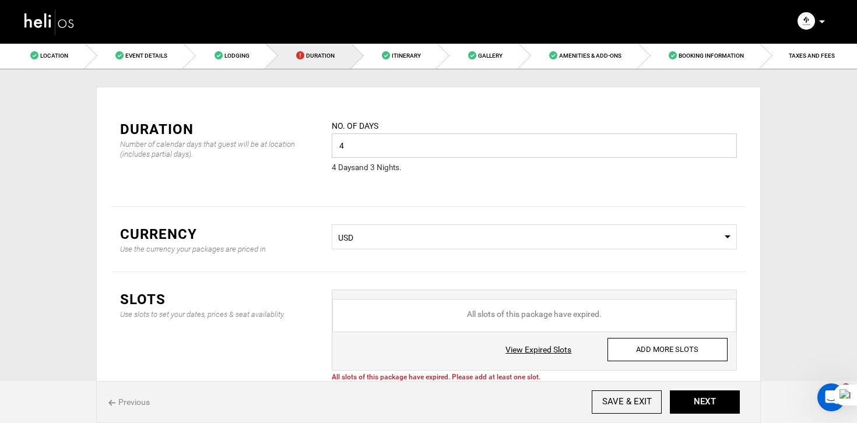
drag, startPoint x: 370, startPoint y: 149, endPoint x: 290, endPoint y: 149, distance: 80.4
click at [290, 149] on div "Duration Number of calendar days that guest will be at location (includes parti…" at bounding box center [428, 154] width 634 height 105
type input "5"
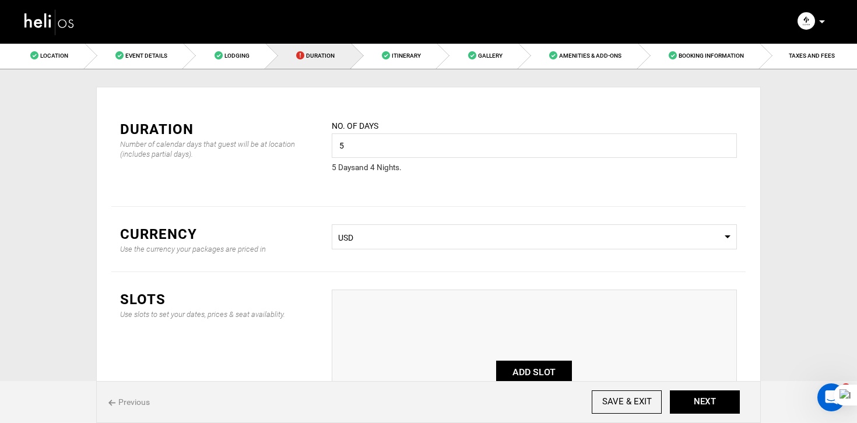
click at [527, 368] on button "ADD SLOT" at bounding box center [534, 372] width 76 height 23
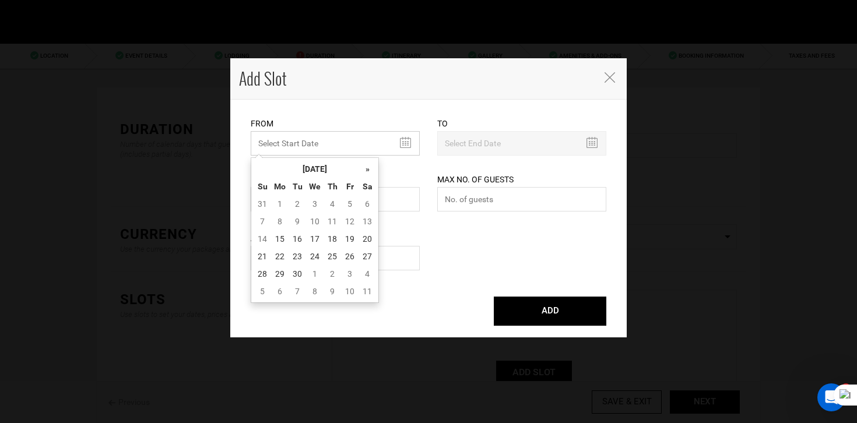
click at [322, 140] on input "MINIMUM NUMBER OF NIGHTS" at bounding box center [335, 143] width 169 height 24
click at [329, 176] on th "[DATE]" at bounding box center [314, 168] width 87 height 17
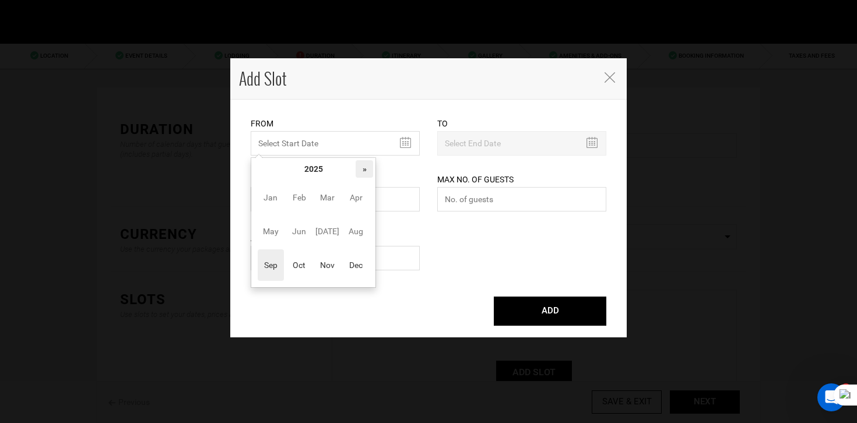
click at [362, 164] on th "»" at bounding box center [363, 168] width 17 height 17
click at [357, 200] on span "Apr" at bounding box center [356, 197] width 26 height 31
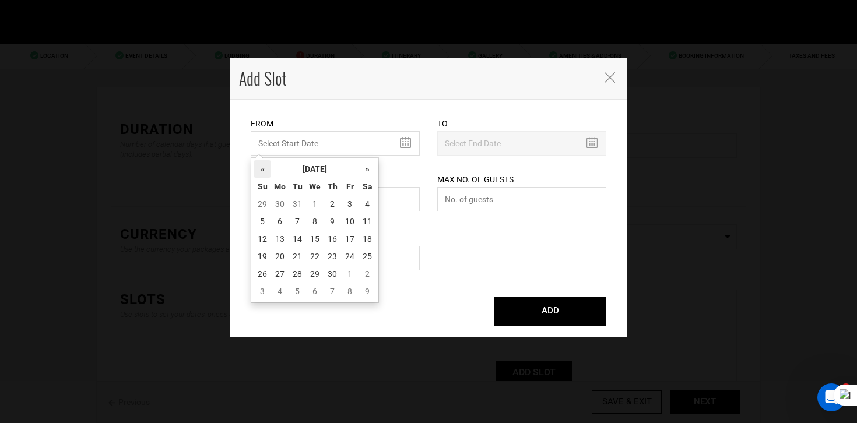
click at [255, 164] on th "«" at bounding box center [261, 168] width 17 height 17
click at [362, 170] on th "»" at bounding box center [366, 168] width 17 height 17
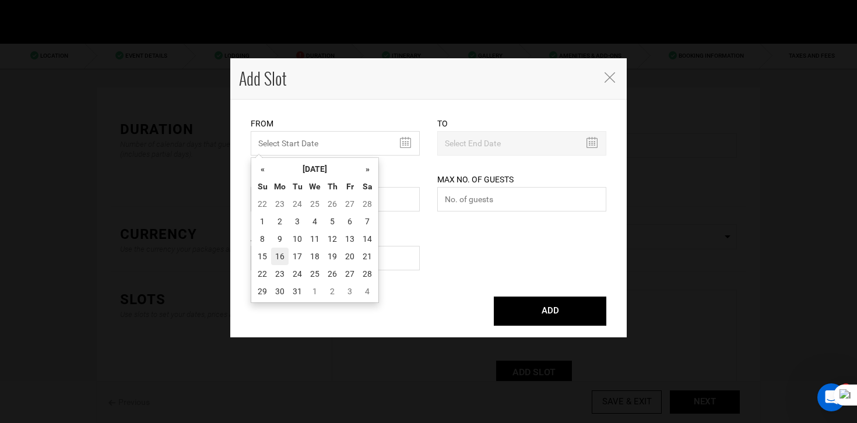
click at [271, 256] on td "16" at bounding box center [279, 256] width 17 height 17
type input "[DATE]"
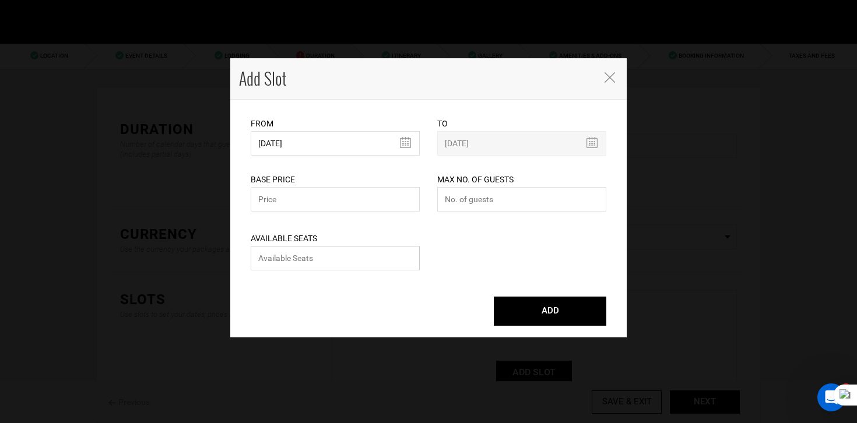
click at [271, 256] on input "number" at bounding box center [335, 258] width 169 height 24
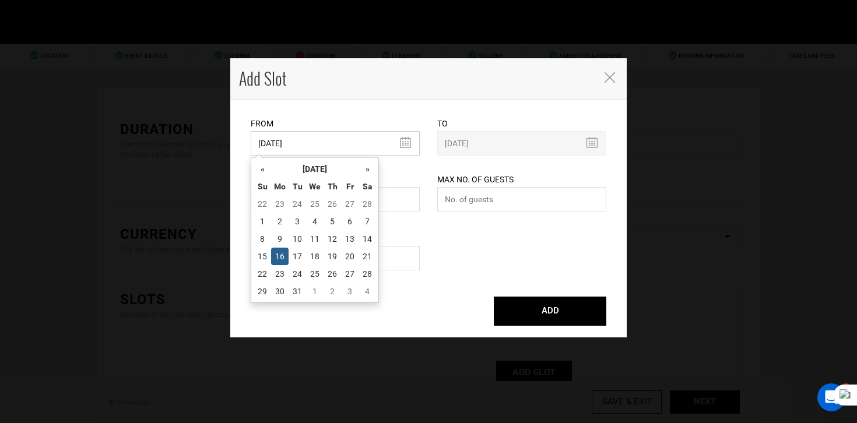
click at [304, 139] on input "[DATE]" at bounding box center [335, 143] width 169 height 24
click at [265, 252] on td "15" at bounding box center [261, 256] width 17 height 17
type input "[DATE]"
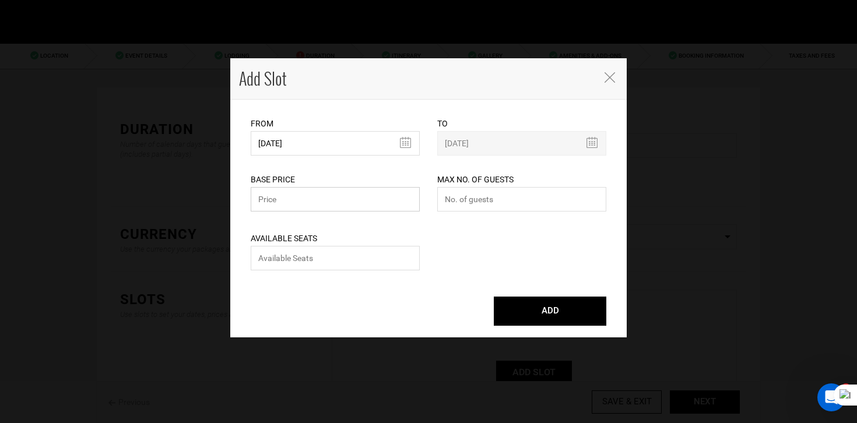
click at [292, 202] on input "text" at bounding box center [335, 199] width 169 height 24
type input "0"
type input "90"
type input "0"
drag, startPoint x: 463, startPoint y: 200, endPoint x: 418, endPoint y: 199, distance: 45.5
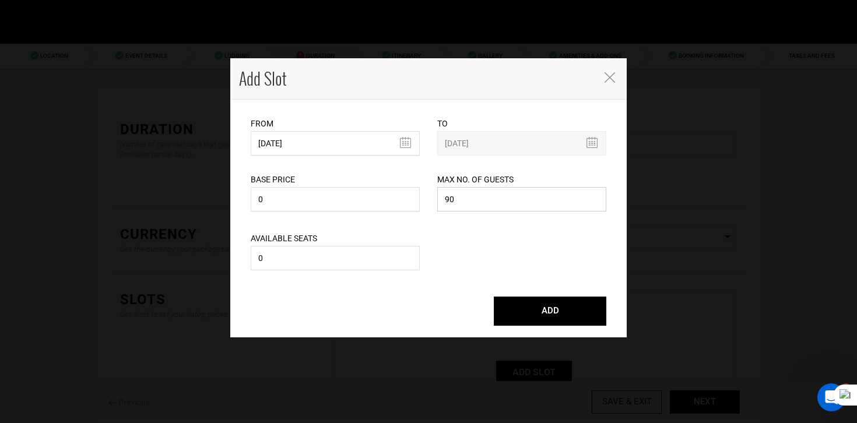
click at [418, 199] on div "Base Price 0 Please enter a valid total price. Max No. of Guests 90 Maximum no.…" at bounding box center [428, 185] width 373 height 59
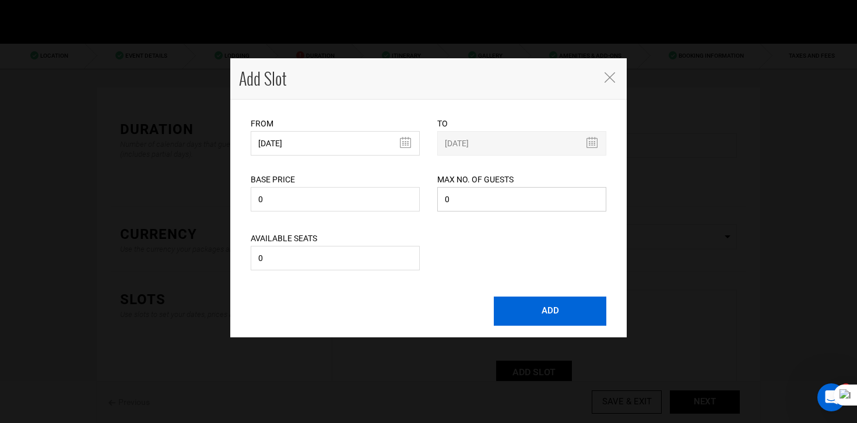
type input "0"
click at [555, 303] on button "ADD" at bounding box center [550, 311] width 112 height 29
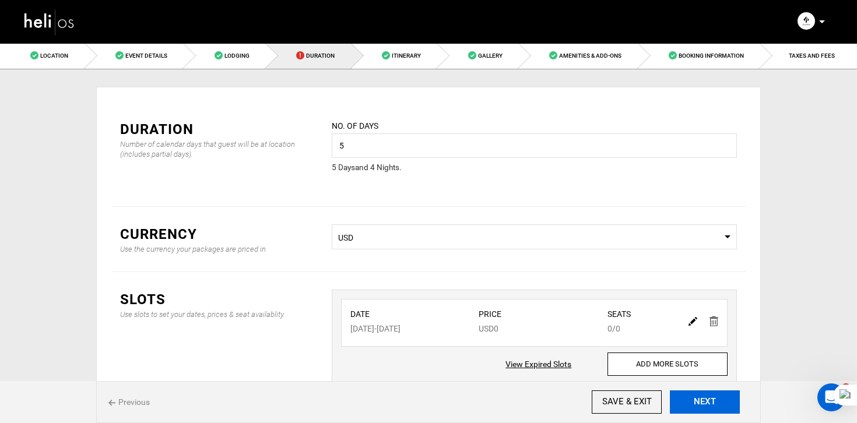
click at [709, 399] on button "NEXT" at bounding box center [705, 401] width 70 height 23
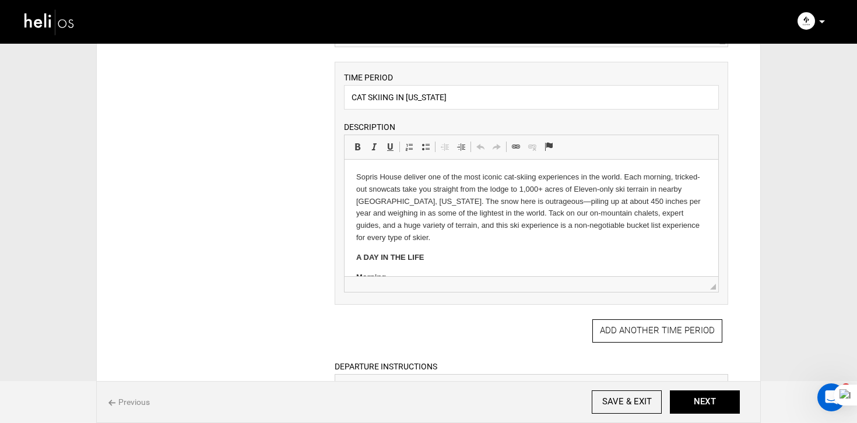
scroll to position [31, 0]
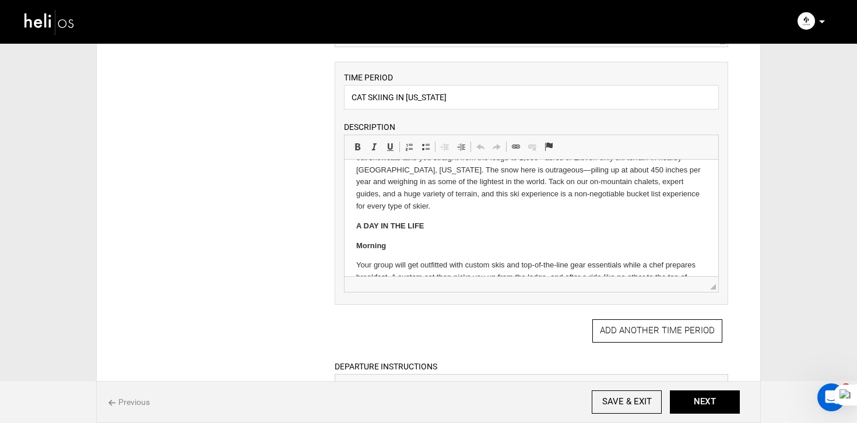
click at [422, 221] on strong "A DAY IN THE LIFE" at bounding box center [389, 225] width 68 height 9
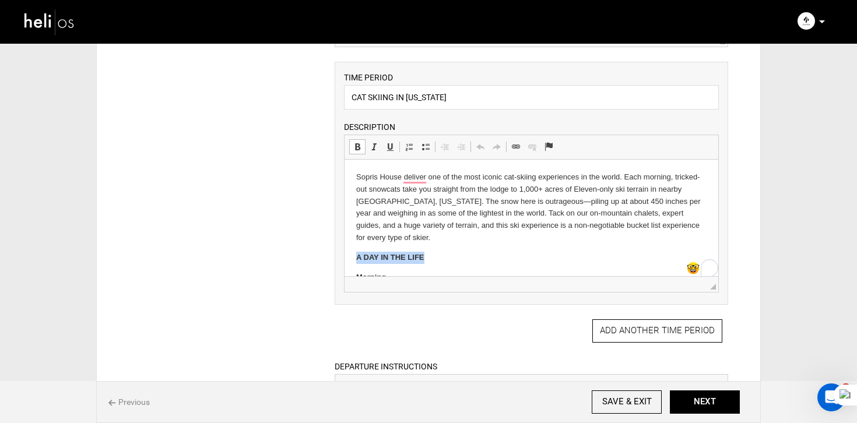
drag, startPoint x: 352, startPoint y: 244, endPoint x: 446, endPoint y: 247, distance: 94.5
click at [446, 247] on html "Sopris House deliver one of the most iconic cat-skiing experiences in the world…" at bounding box center [531, 430] width 374 height 541
copy strong "A DAY IN THE LIFE"
click at [471, 105] on input "CAT SKIING IN [US_STATE]" at bounding box center [531, 97] width 375 height 24
paste input "A DAY IN THE LIFE"
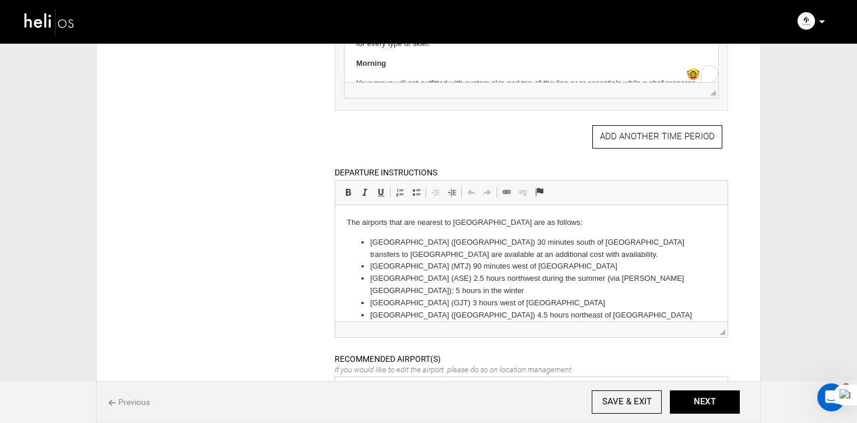
scroll to position [71, 0]
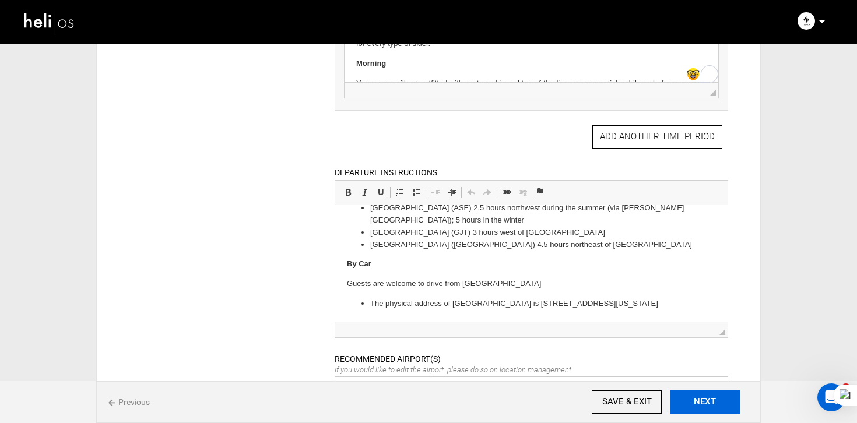
type input "CAT SKIING IN [US_STATE] | A DAY IN THE LIFE"
click at [699, 393] on button "NEXT" at bounding box center [705, 401] width 70 height 23
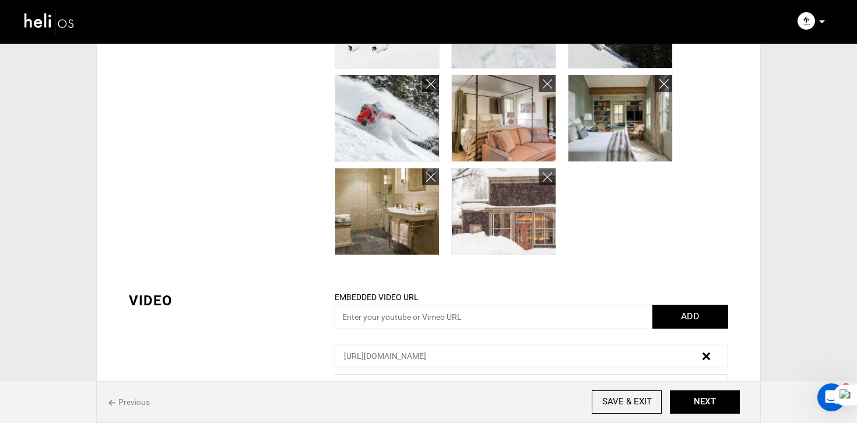
scroll to position [699, 0]
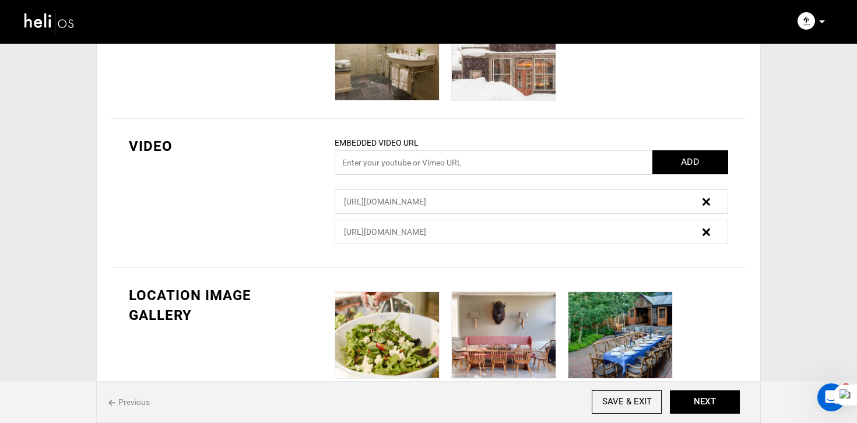
click at [705, 229] on img at bounding box center [706, 232] width 8 height 8
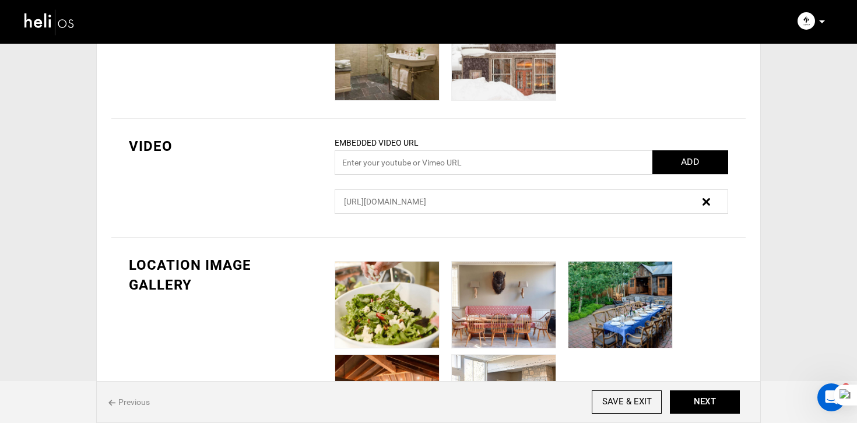
scroll to position [777, 0]
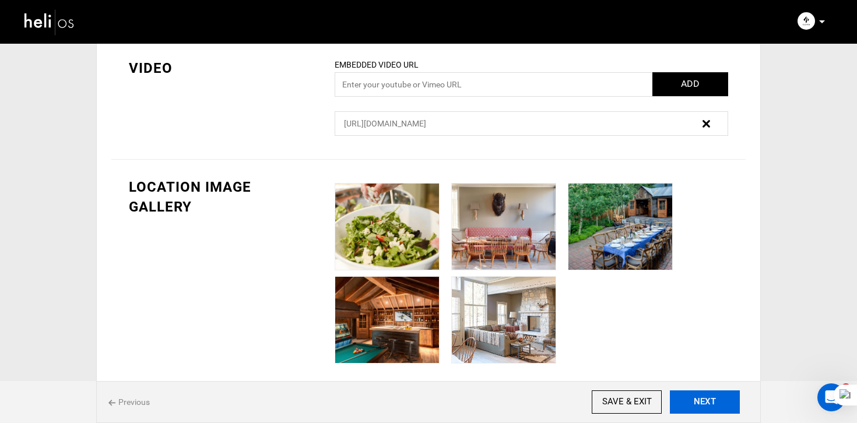
click at [702, 397] on button "NEXT" at bounding box center [705, 401] width 70 height 23
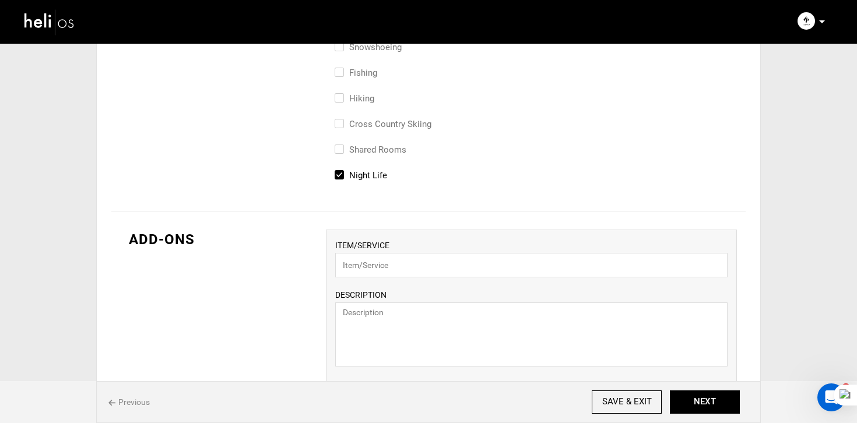
scroll to position [876, 0]
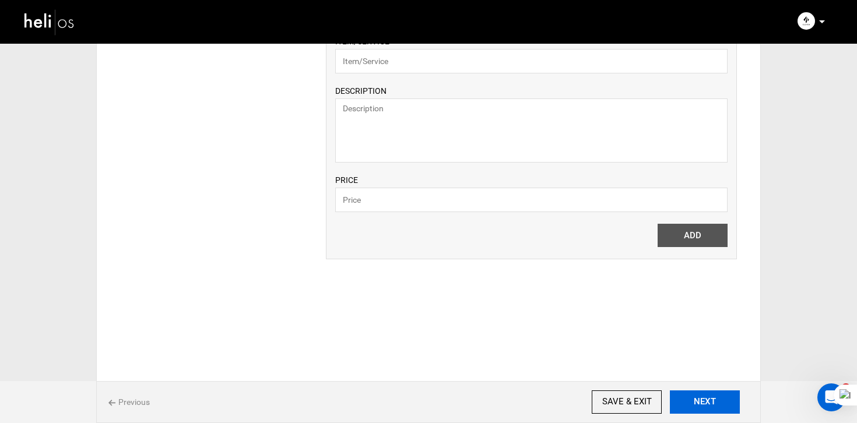
click at [702, 398] on button "NEXT" at bounding box center [705, 401] width 70 height 23
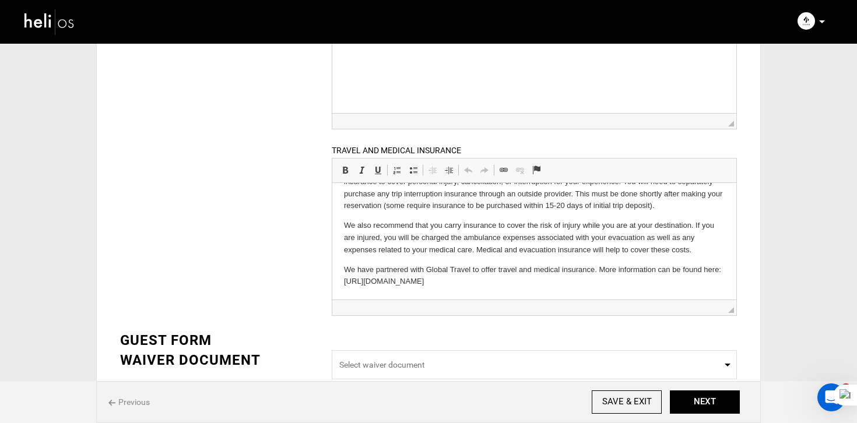
scroll to position [309, 0]
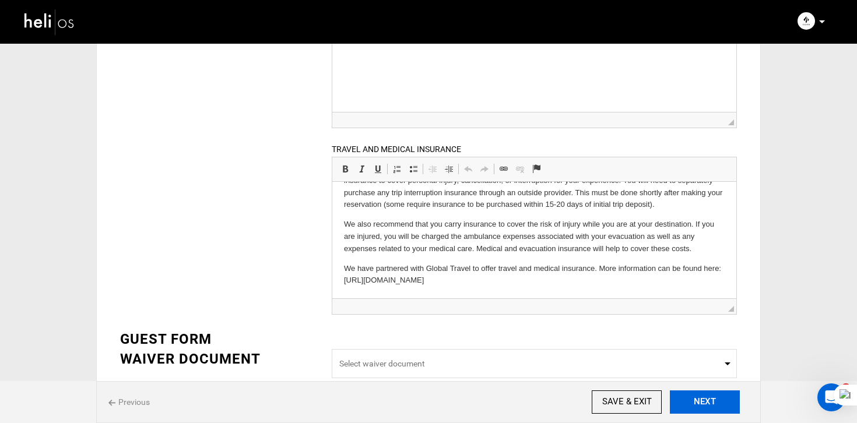
click at [707, 397] on button "NEXT" at bounding box center [705, 401] width 70 height 23
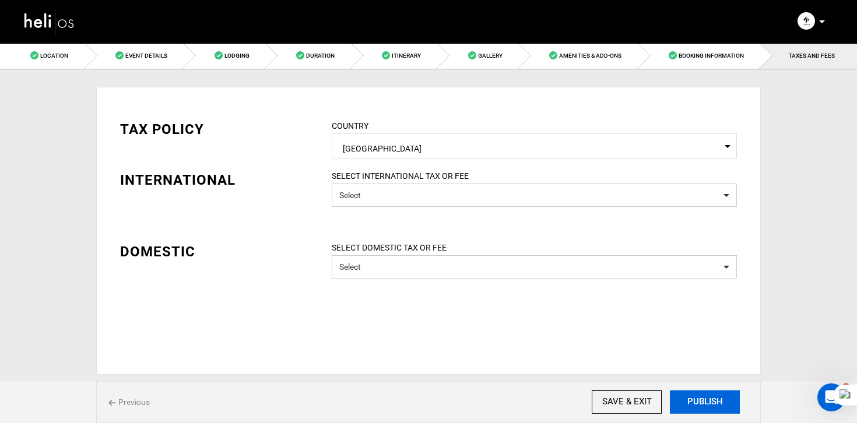
click at [707, 397] on button "PUBLISH" at bounding box center [705, 401] width 70 height 23
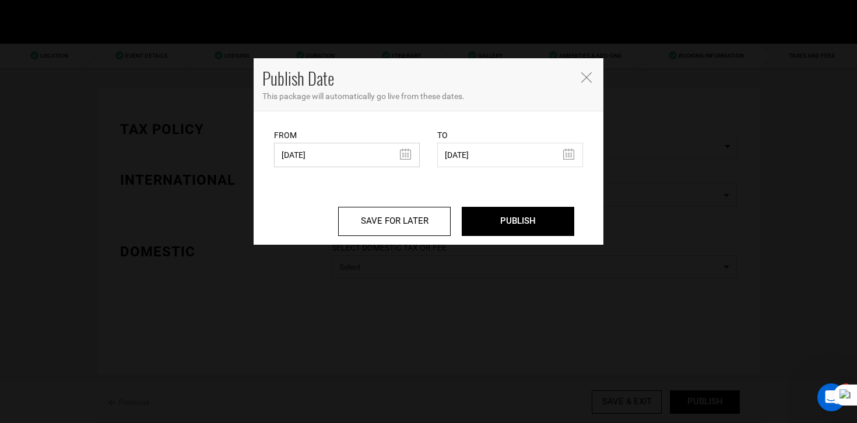
click at [321, 157] on input "[DATE]" at bounding box center [347, 155] width 146 height 24
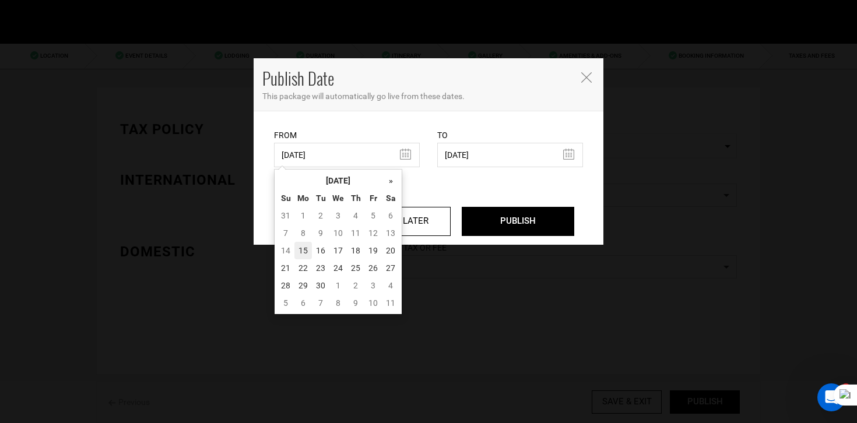
click at [298, 252] on td "15" at bounding box center [302, 250] width 17 height 17
type input "[DATE]"
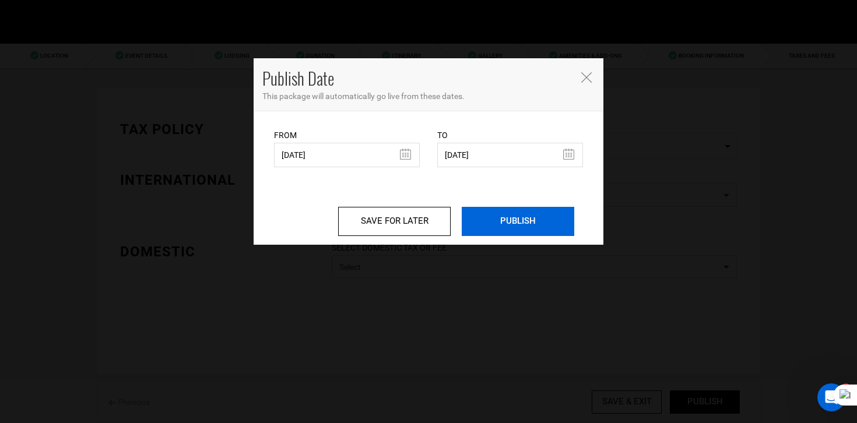
click at [527, 222] on input "PUBLISH" at bounding box center [518, 221] width 112 height 29
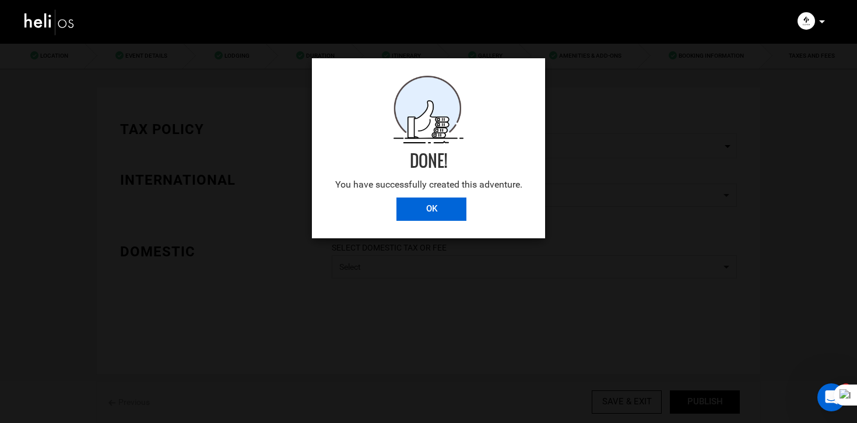
click at [440, 198] on input "OK" at bounding box center [431, 209] width 70 height 23
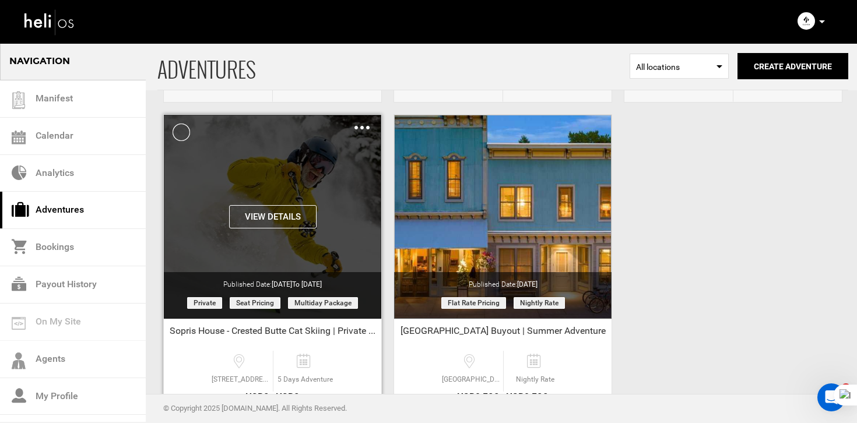
scroll to position [400, 0]
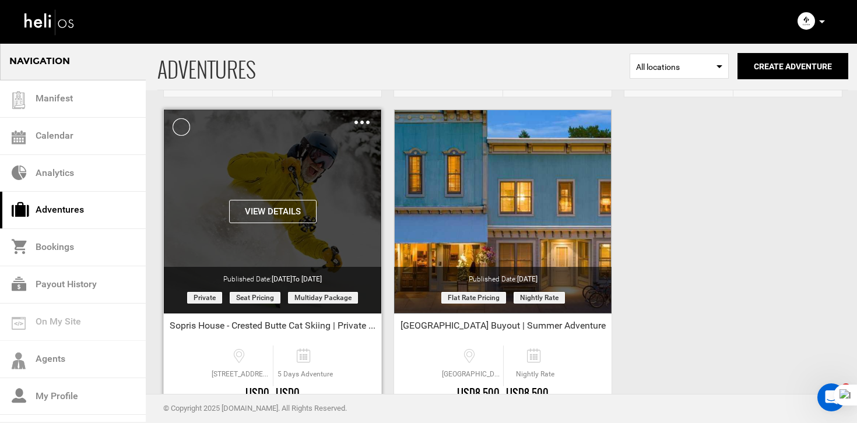
click at [264, 217] on button "View Details" at bounding box center [272, 211] width 87 height 23
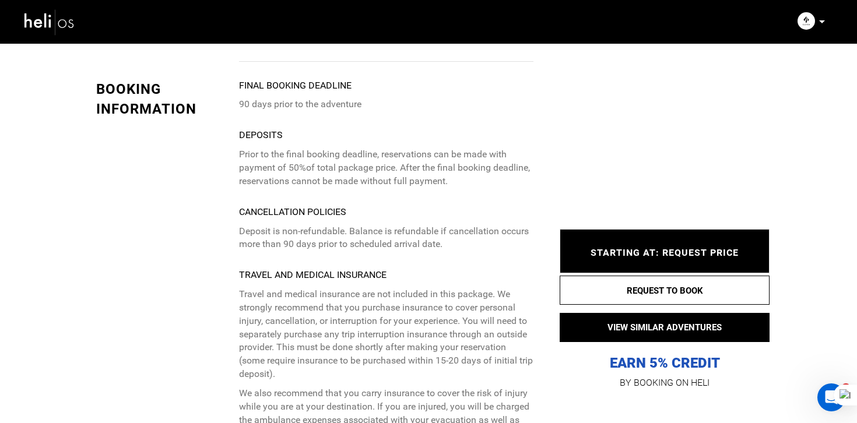
scroll to position [4368, 0]
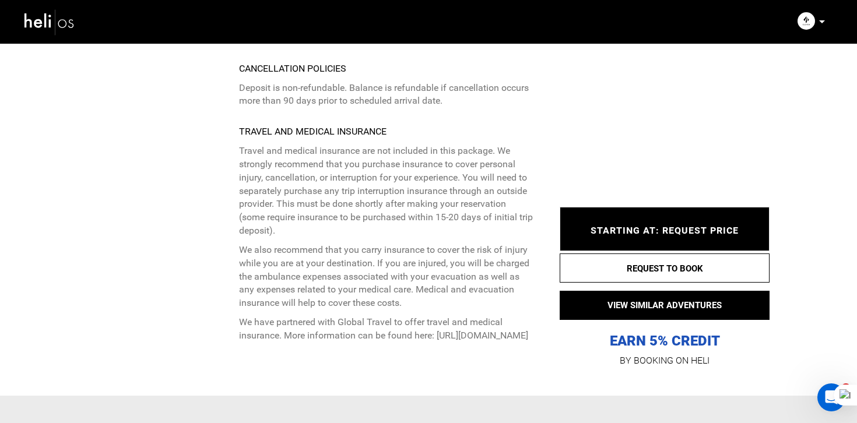
click at [70, 29] on img at bounding box center [49, 21] width 52 height 31
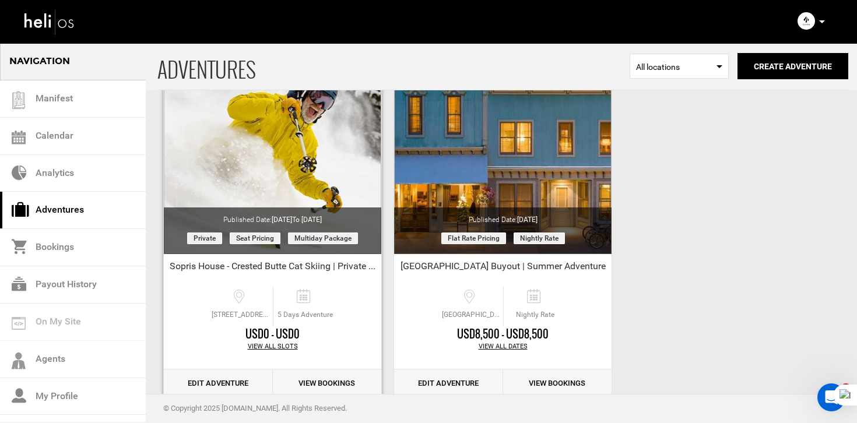
scroll to position [488, 0]
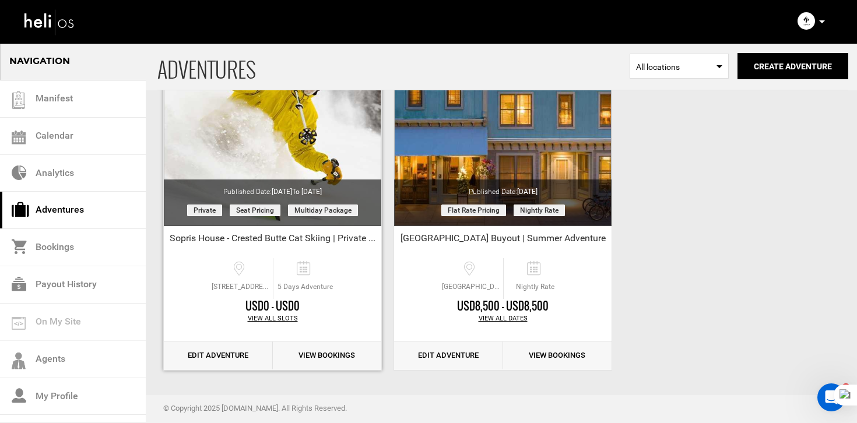
click at [198, 361] on link "Edit Adventure" at bounding box center [218, 355] width 109 height 29
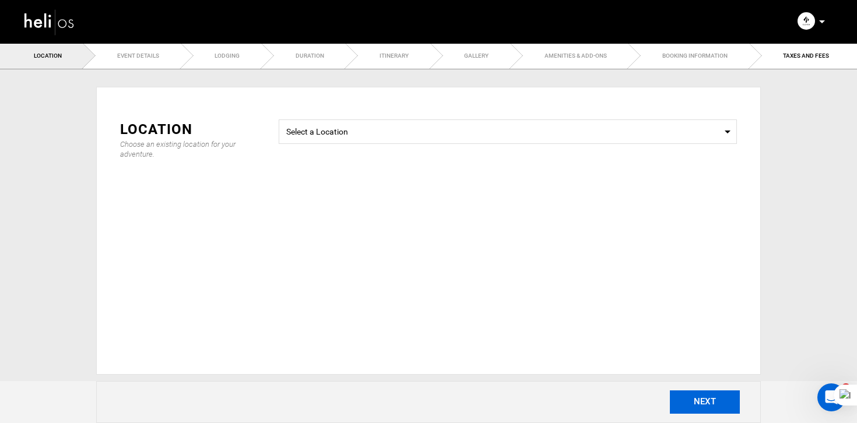
type input "Sopris House - Crested Butte Cat Skiing | Private Group"
checkbox input "true"
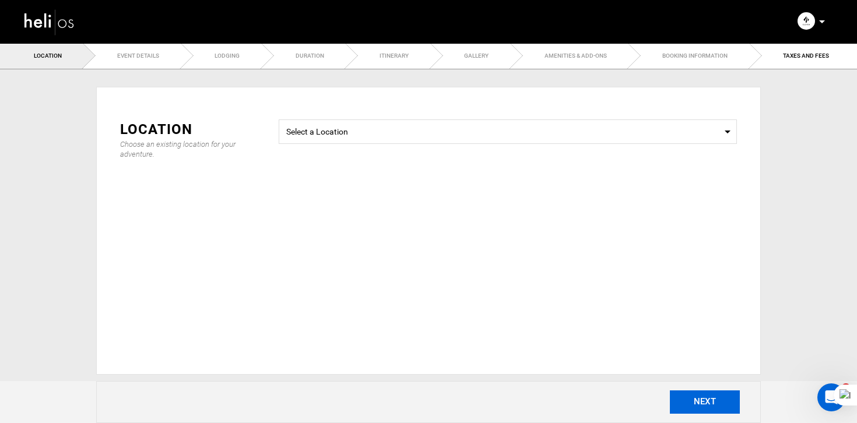
click at [702, 403] on button "NEXT" at bounding box center [705, 401] width 70 height 23
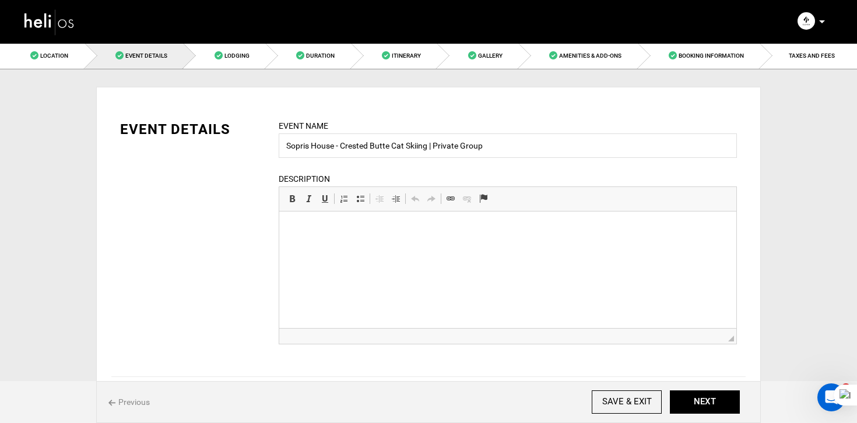
drag, startPoint x: 392, startPoint y: 292, endPoint x: 241, endPoint y: 293, distance: 150.4
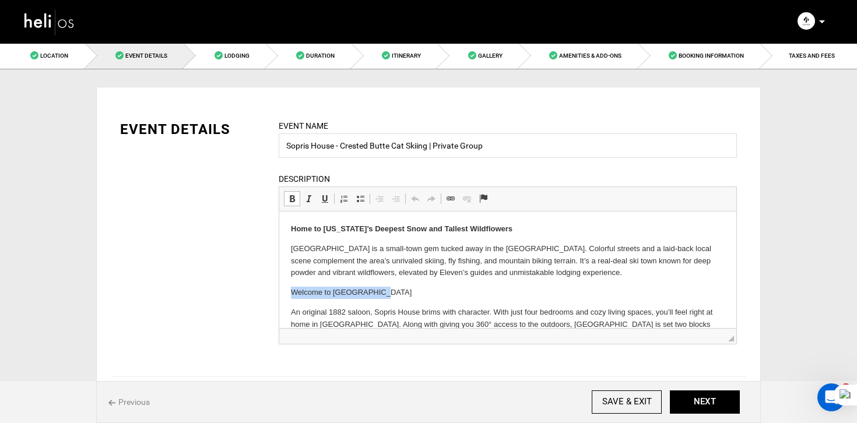
drag, startPoint x: 386, startPoint y: 298, endPoint x: 538, endPoint y: 510, distance: 261.8
click at [279, 294] on html "Home to [US_STATE]’s Deepest Snow and Tallest Wildflowers Crested Butte is a sm…" at bounding box center [507, 337] width 457 height 251
click at [291, 206] on link "Bold Keyboard shortcut Command+B" at bounding box center [292, 198] width 16 height 15
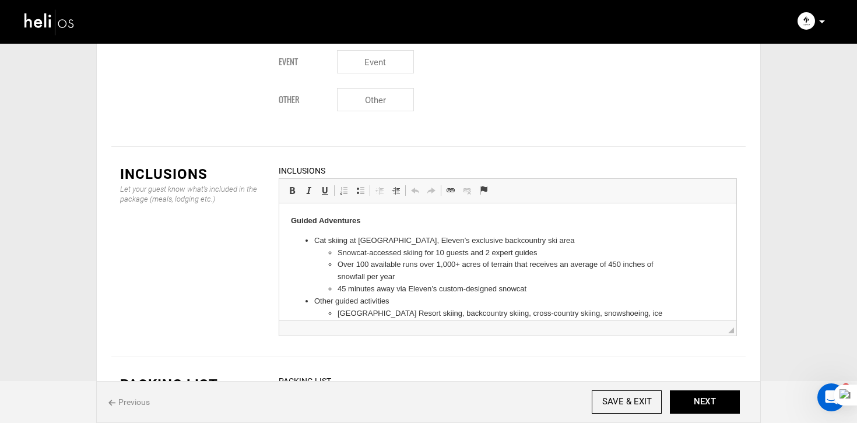
scroll to position [226, 0]
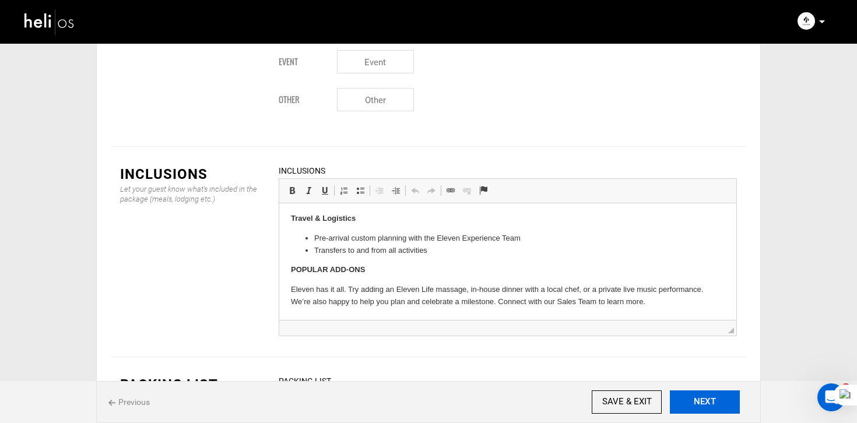
click at [716, 395] on button "NEXT" at bounding box center [705, 401] width 70 height 23
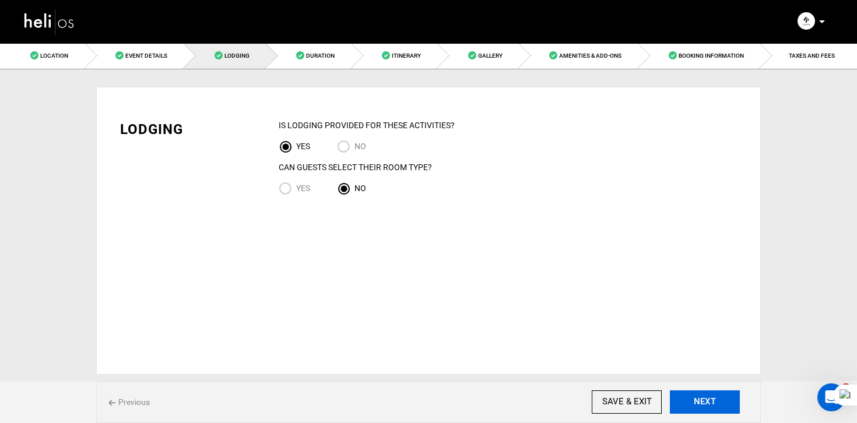
click at [716, 395] on button "NEXT" at bounding box center [705, 401] width 70 height 23
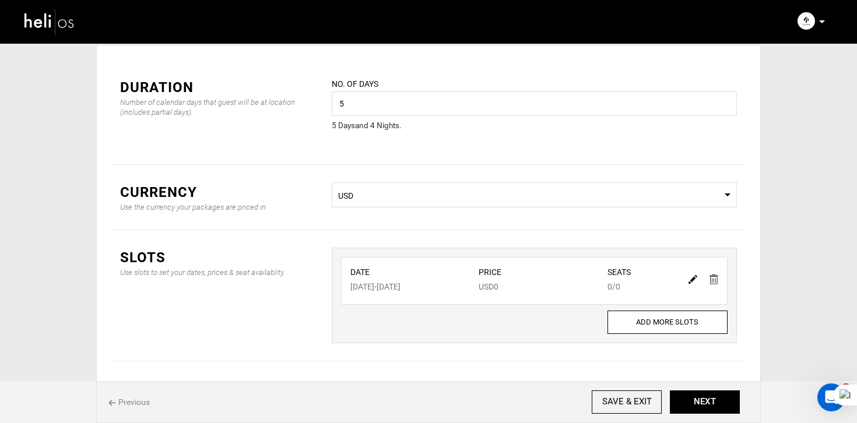
scroll to position [47, 0]
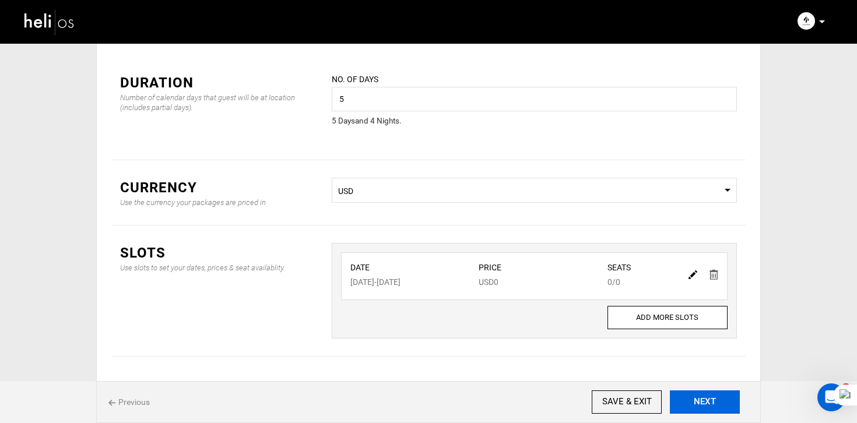
click at [695, 404] on button "NEXT" at bounding box center [705, 401] width 70 height 23
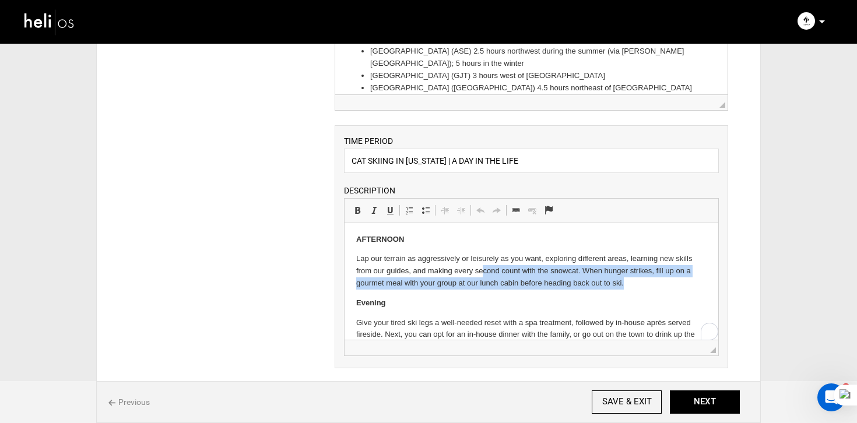
scroll to position [321, 0]
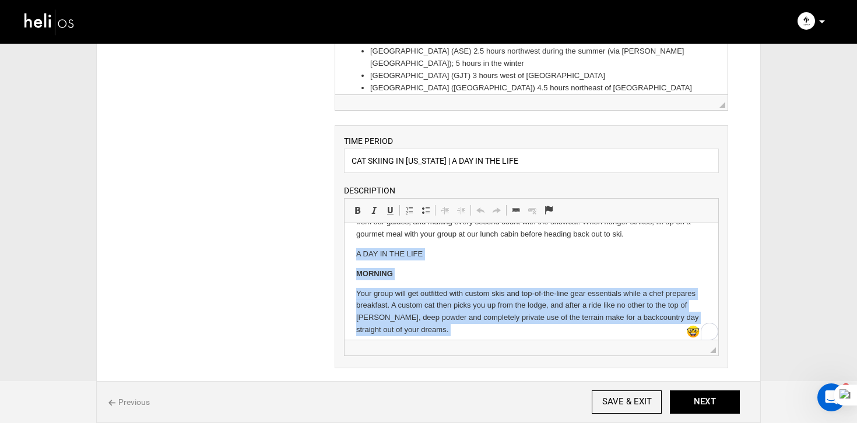
drag, startPoint x: 632, startPoint y: 272, endPoint x: 431, endPoint y: 235, distance: 204.5
click at [431, 235] on body "Sopris House deliver one of the most iconic cat-skiing experiences in the world…" at bounding box center [530, 278] width 350 height 498
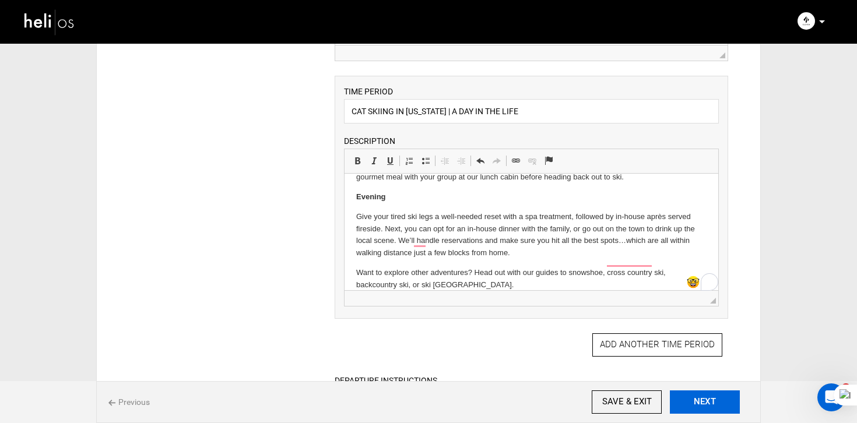
click at [713, 404] on button "NEXT" at bounding box center [705, 401] width 70 height 23
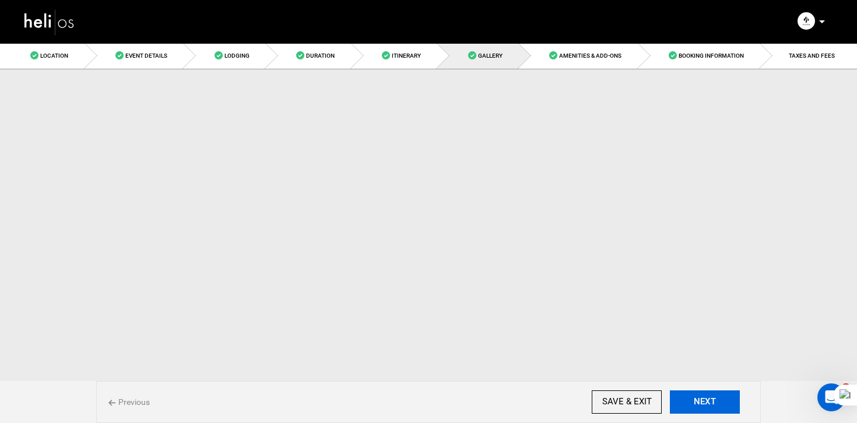
click at [713, 404] on button "NEXT" at bounding box center [705, 401] width 70 height 23
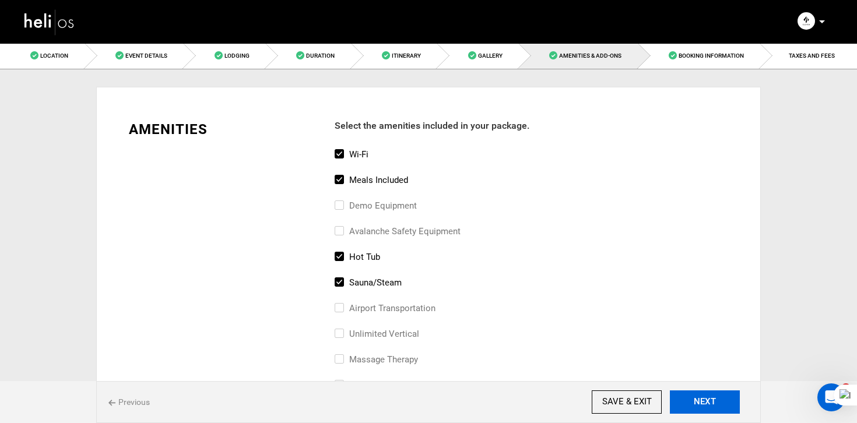
click at [713, 404] on button "NEXT" at bounding box center [705, 401] width 70 height 23
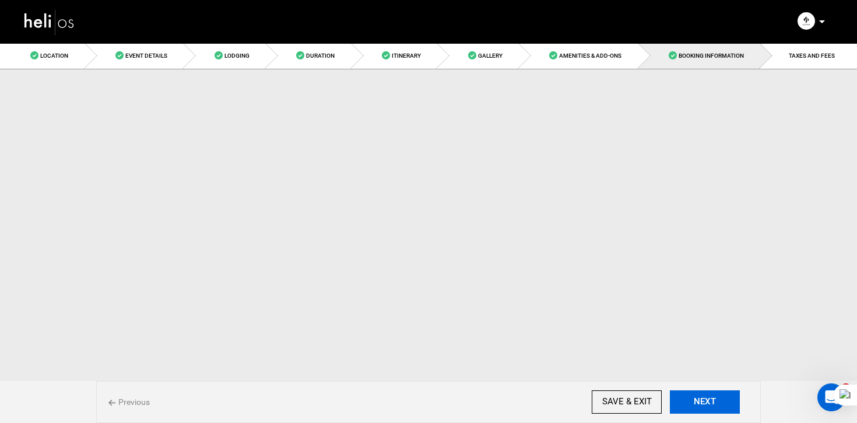
click at [713, 404] on button "NEXT" at bounding box center [705, 401] width 70 height 23
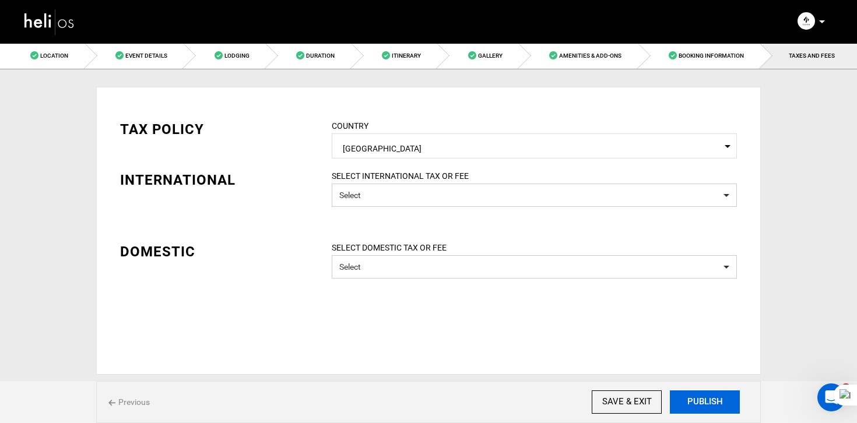
click at [713, 404] on button "PUBLISH" at bounding box center [705, 401] width 70 height 23
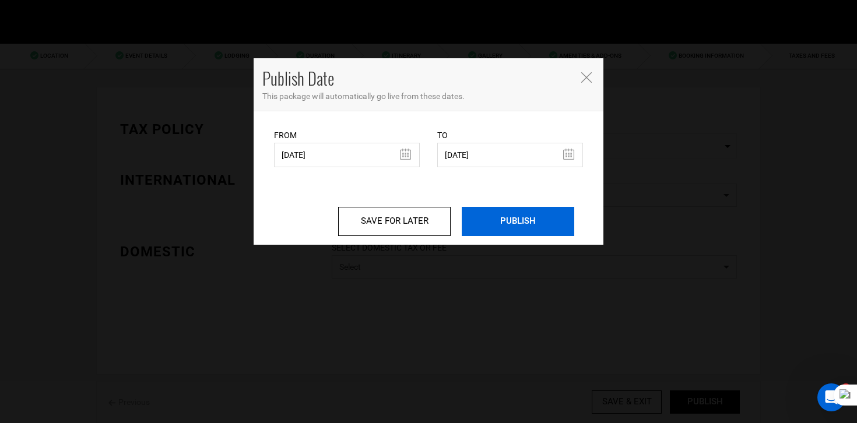
click at [530, 231] on input "PUBLISH" at bounding box center [518, 221] width 112 height 29
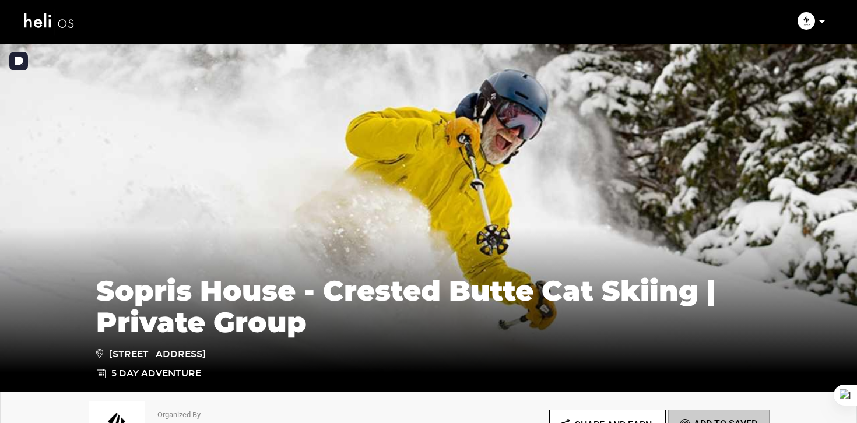
click at [433, 164] on img at bounding box center [428, 218] width 857 height 350
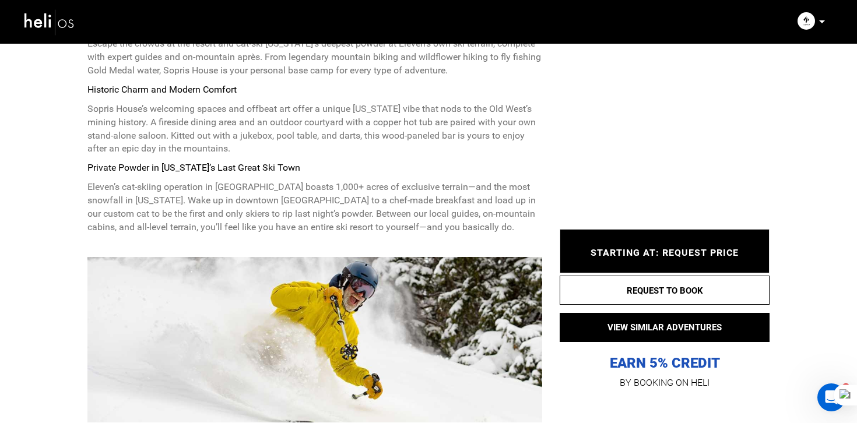
scroll to position [666, 0]
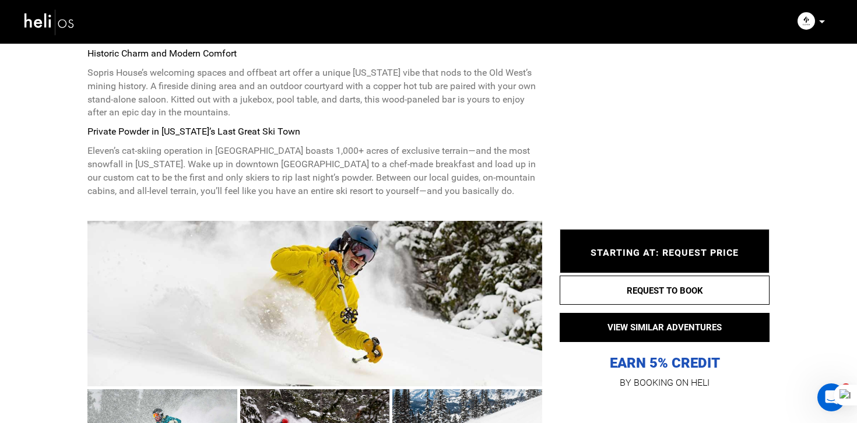
click at [349, 326] on div at bounding box center [314, 304] width 455 height 166
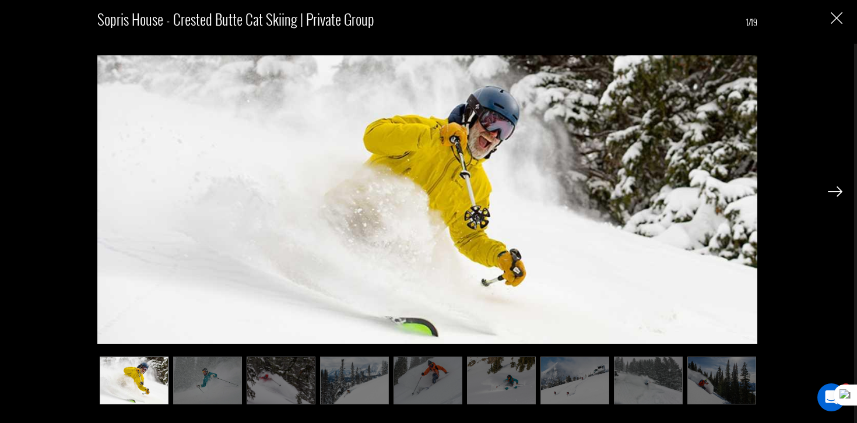
click at [737, 367] on img at bounding box center [721, 381] width 69 height 48
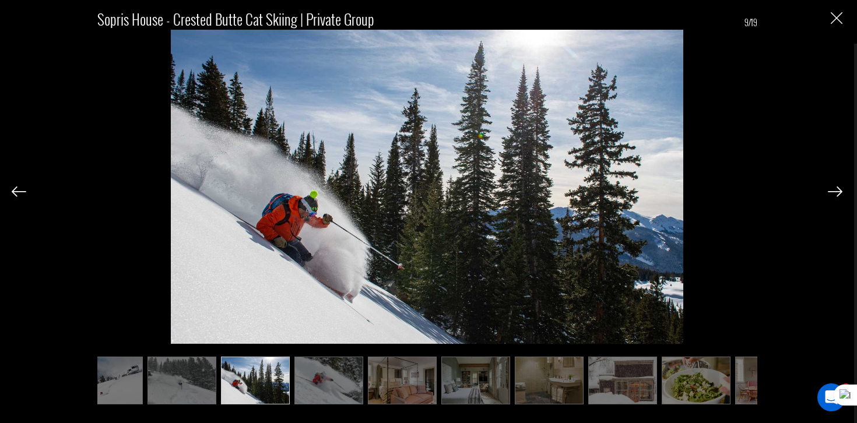
click at [721, 379] on img at bounding box center [695, 381] width 69 height 48
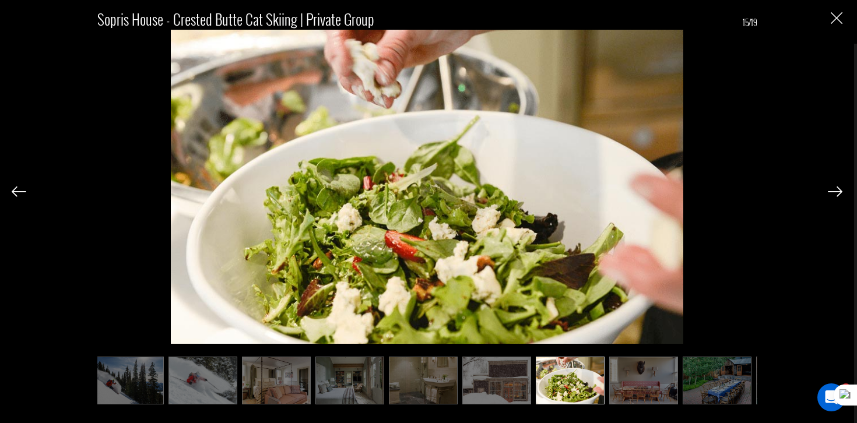
scroll to position [0, 735]
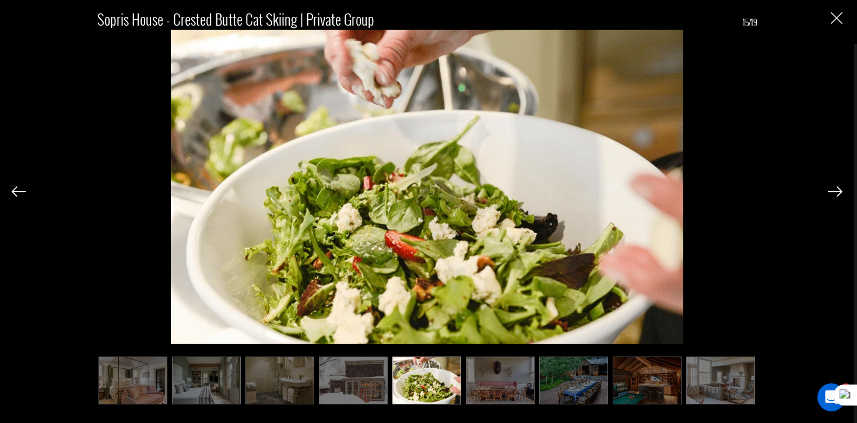
click at [712, 385] on img at bounding box center [720, 381] width 69 height 48
